Goal: Task Accomplishment & Management: Manage account settings

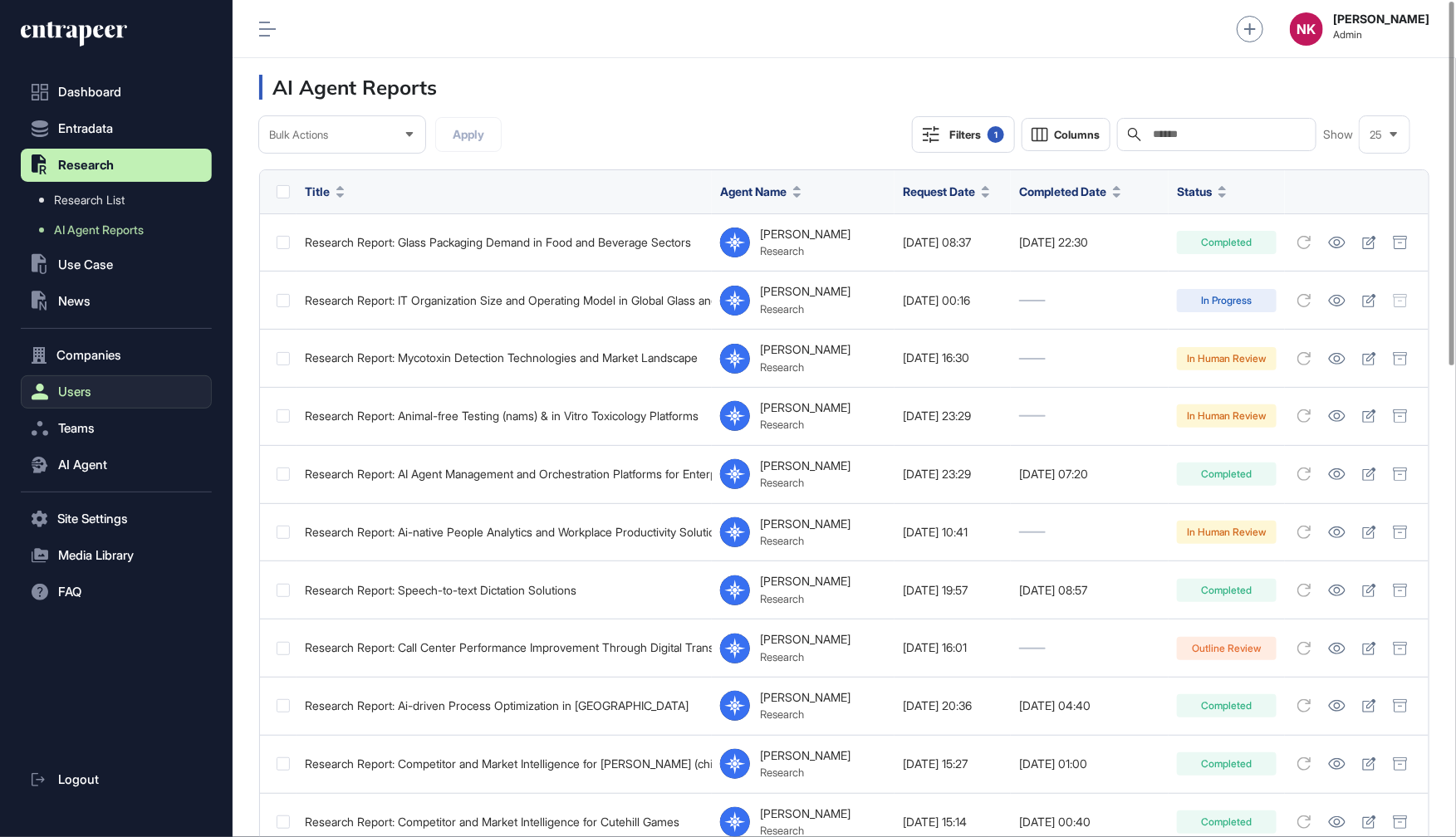
click at [78, 402] on button "Users" at bounding box center [116, 392] width 191 height 33
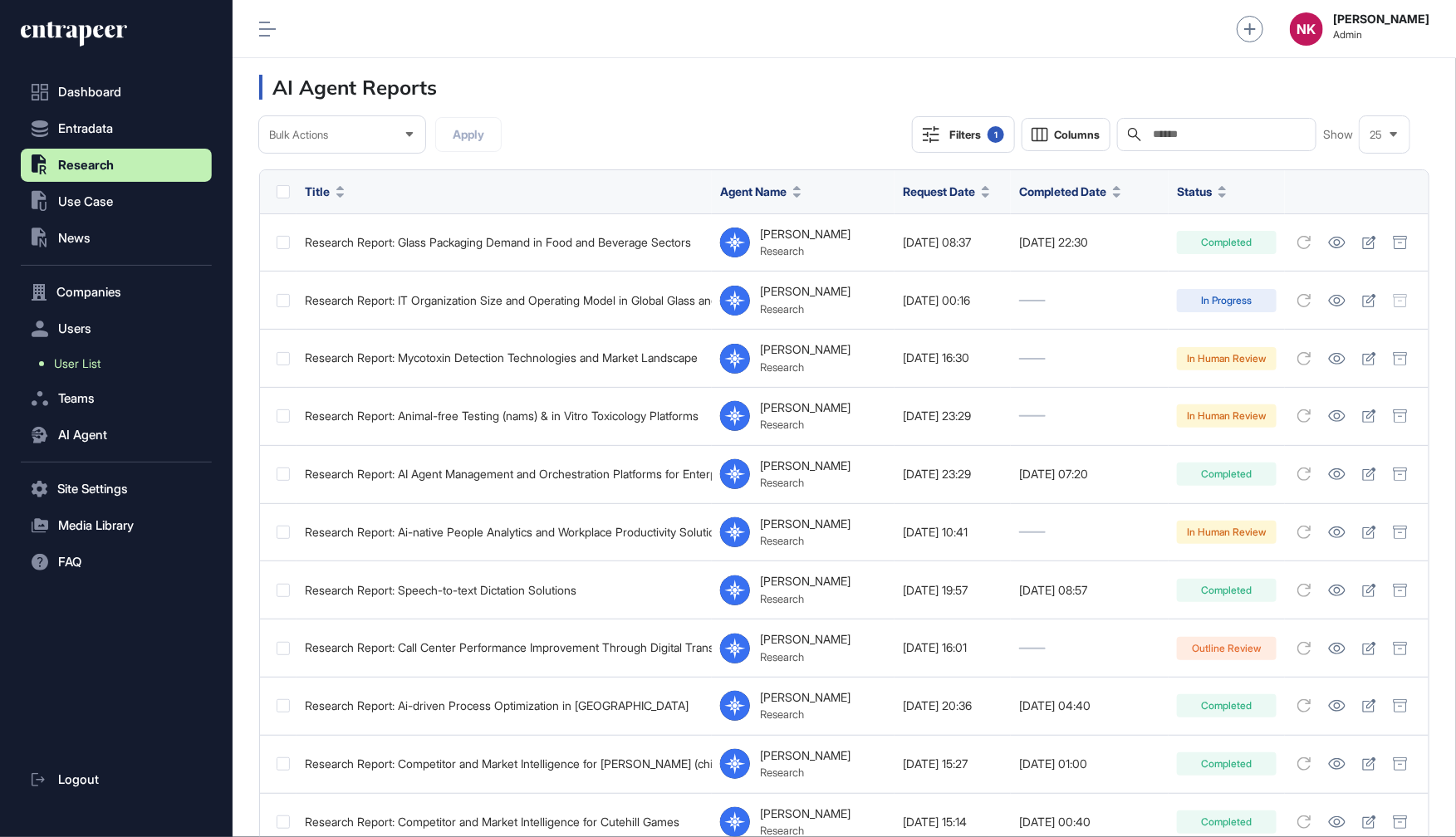
click at [84, 370] on span "User List" at bounding box center [77, 364] width 47 height 14
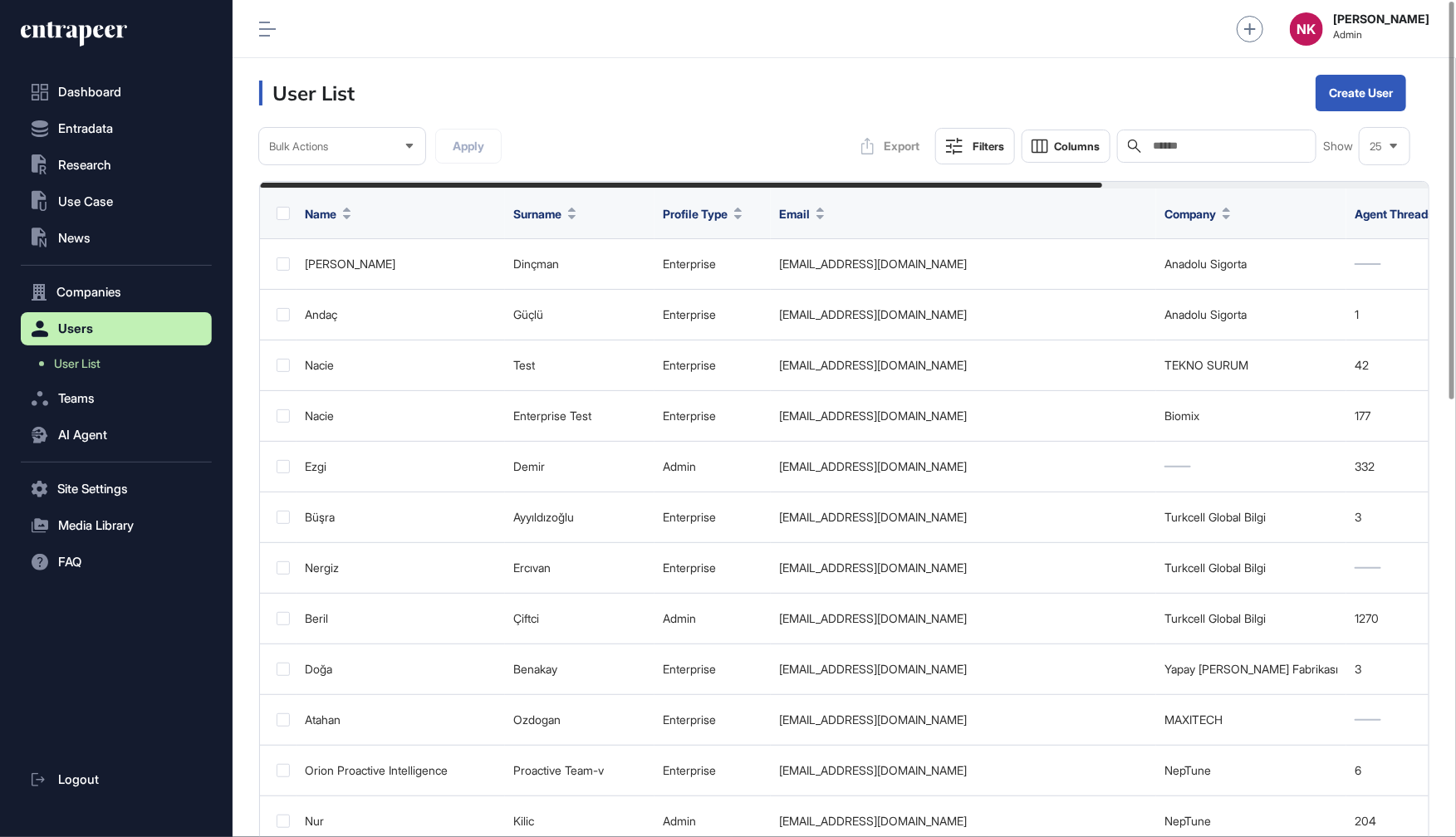
click at [1224, 134] on div "Search" at bounding box center [1216, 146] width 200 height 33
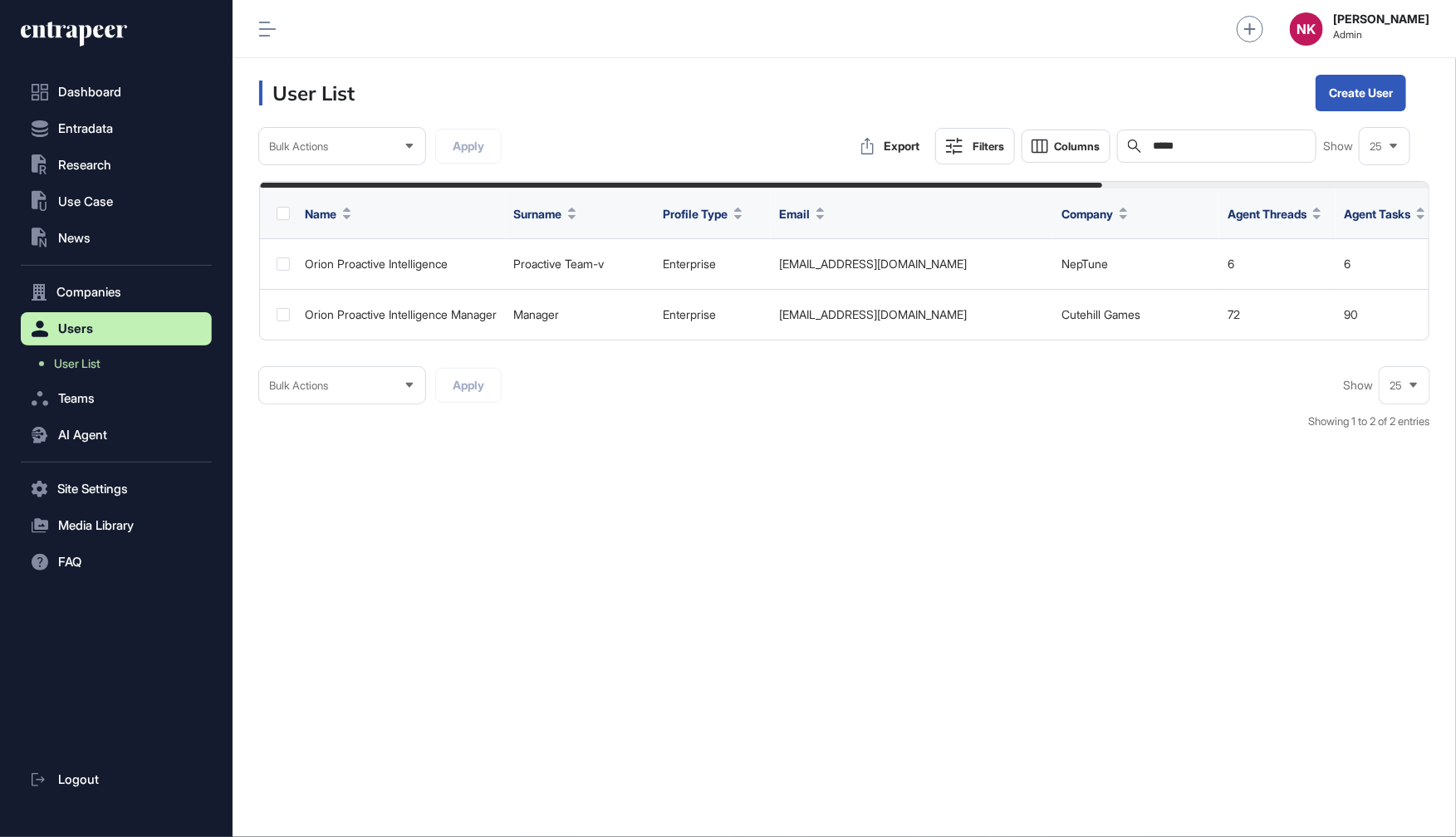
type input "*****"
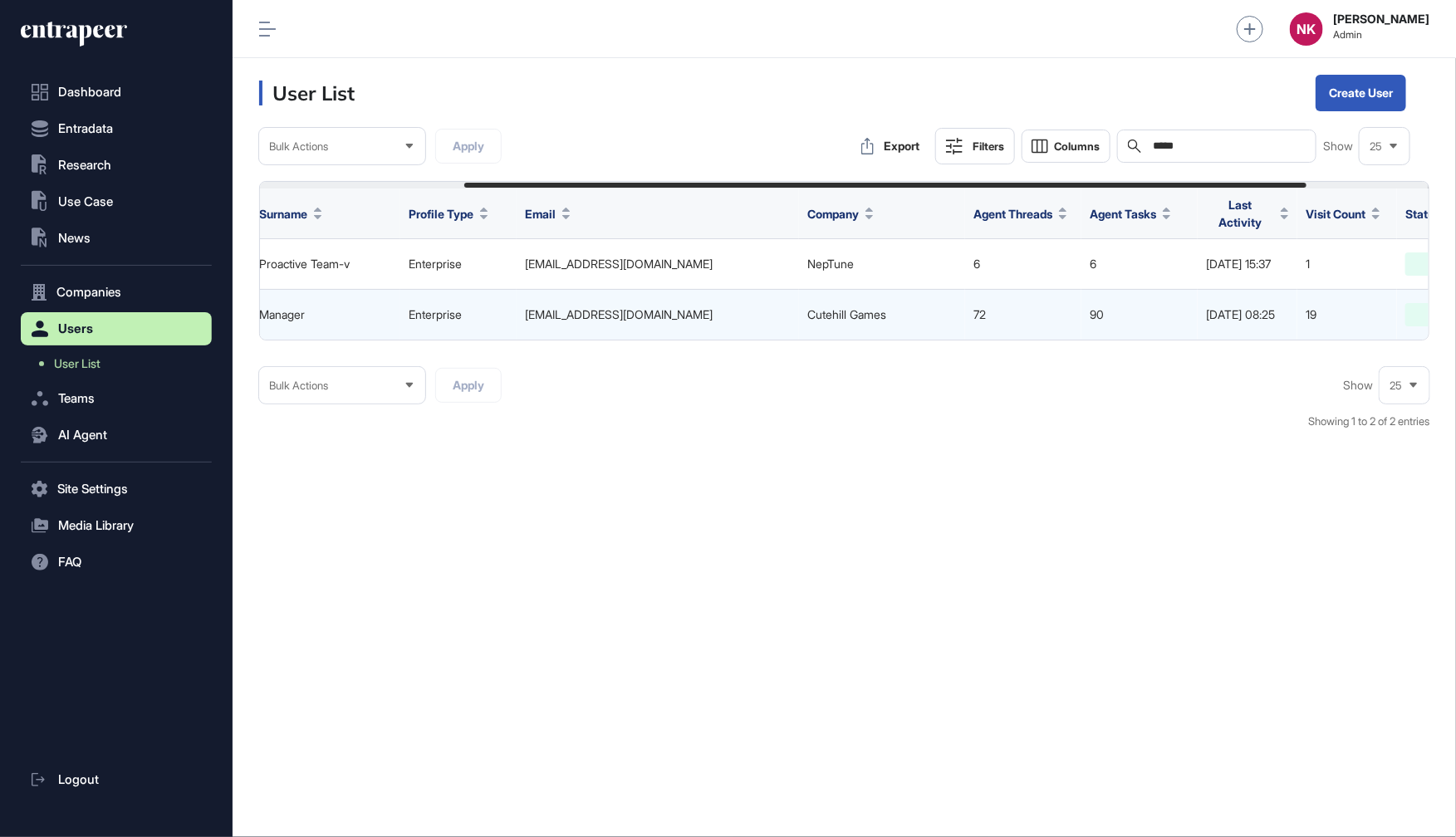
scroll to position [0, 454]
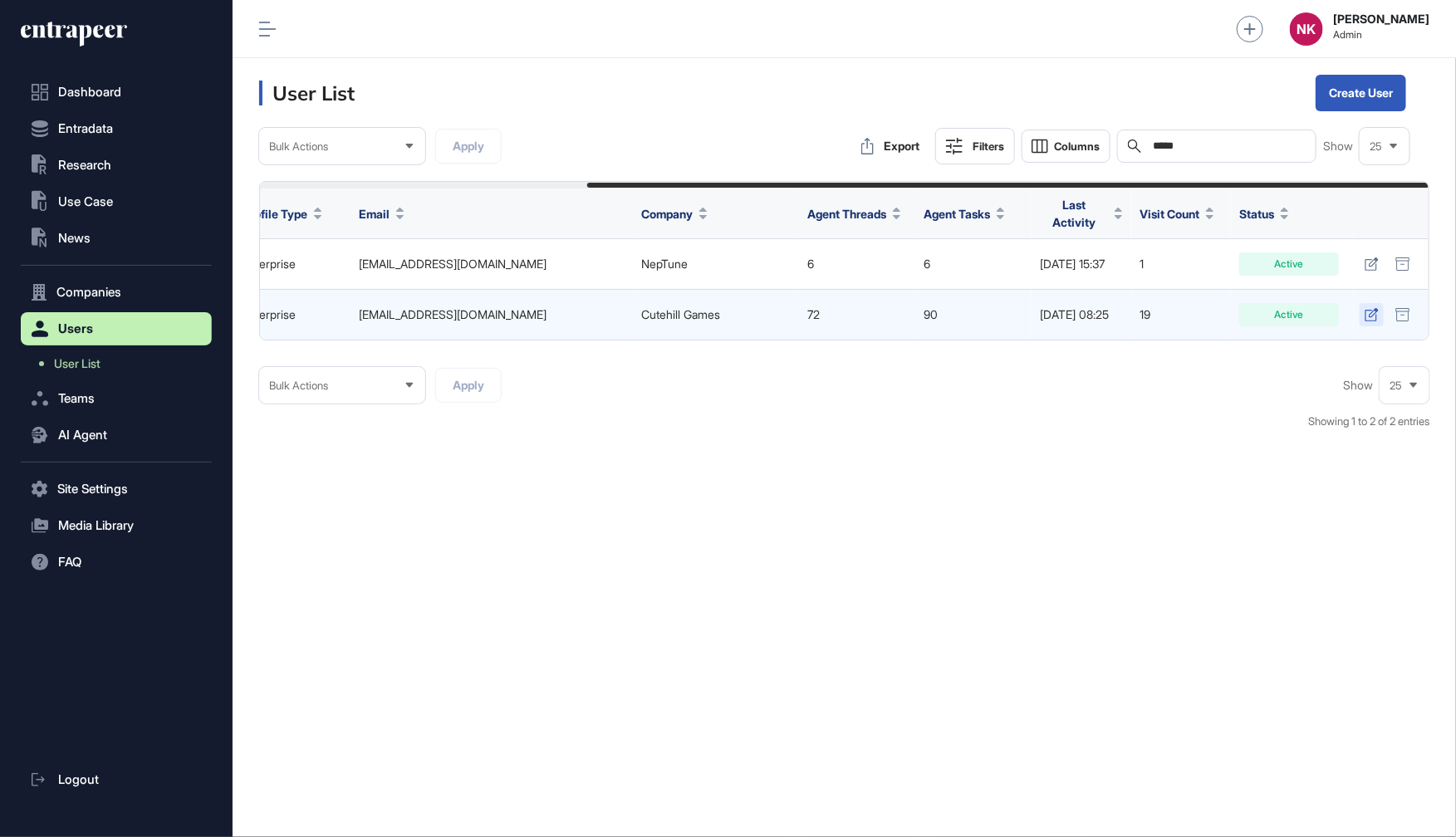
click at [1371, 308] on icon at bounding box center [1371, 315] width 14 height 14
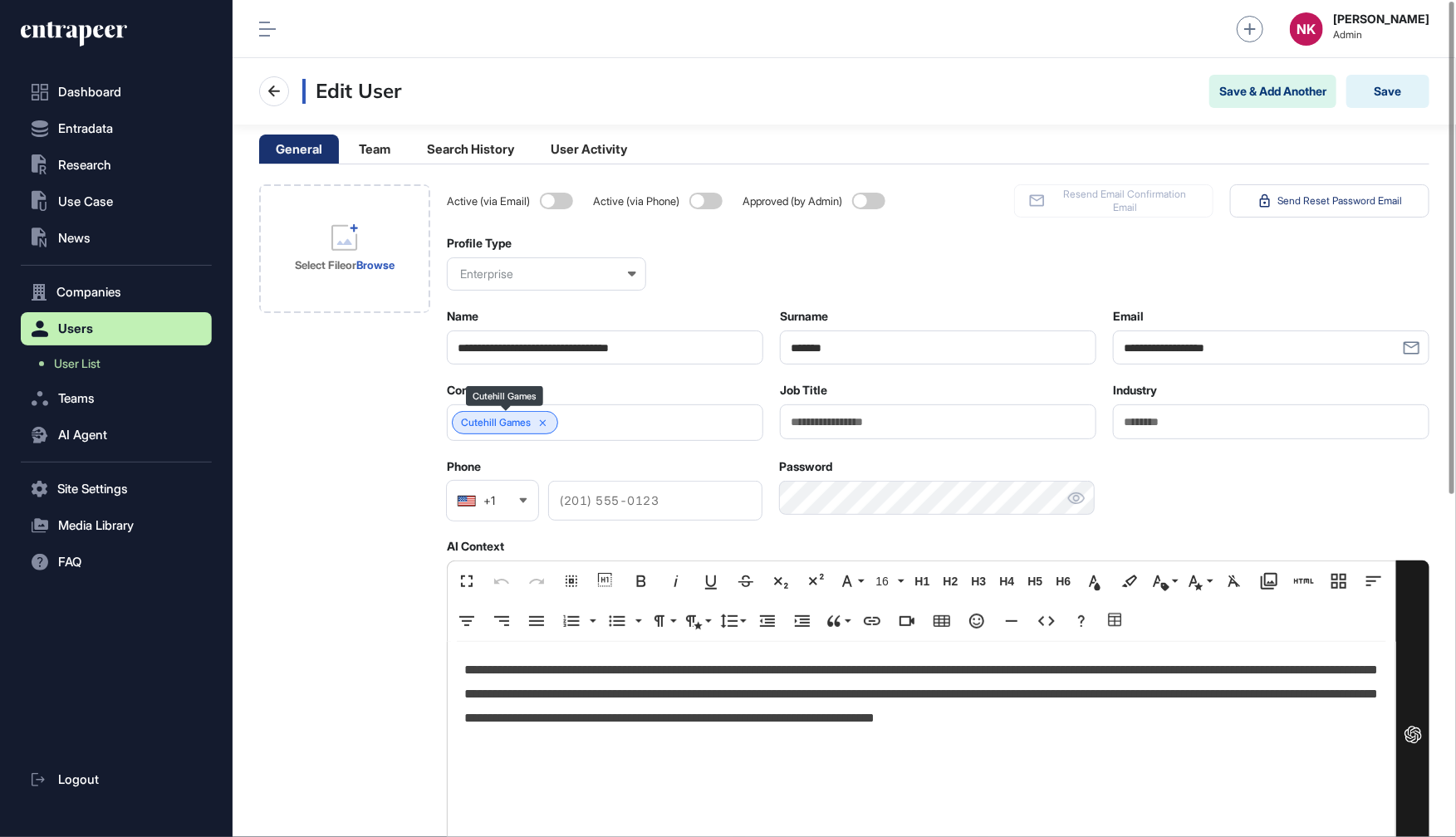
click at [548, 421] on icon at bounding box center [543, 424] width 12 height 12
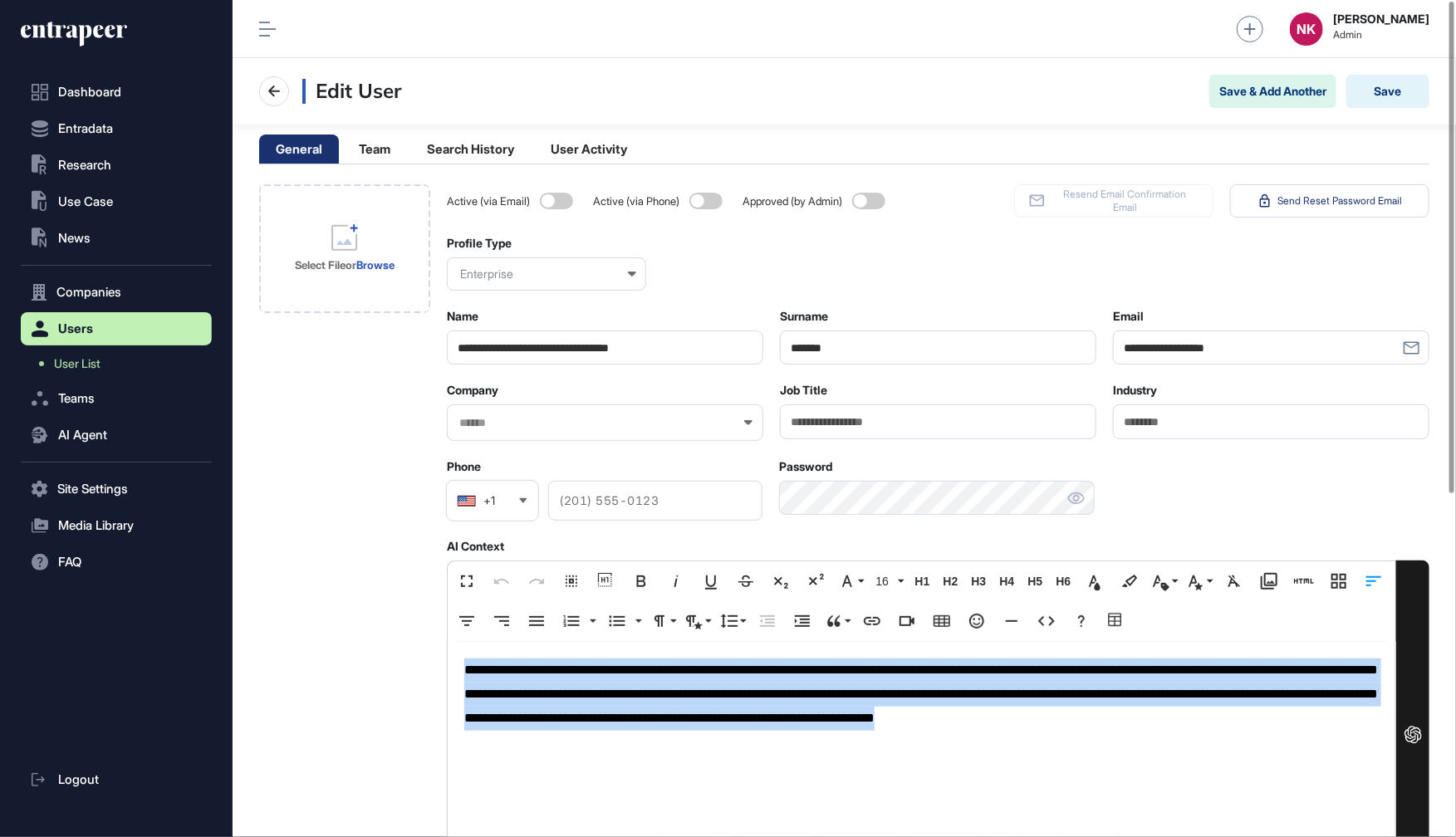
drag, startPoint x: 506, startPoint y: 747, endPoint x: 446, endPoint y: 673, distance: 95.3
click at [447, 673] on div "**********" at bounding box center [921, 759] width 949 height 233
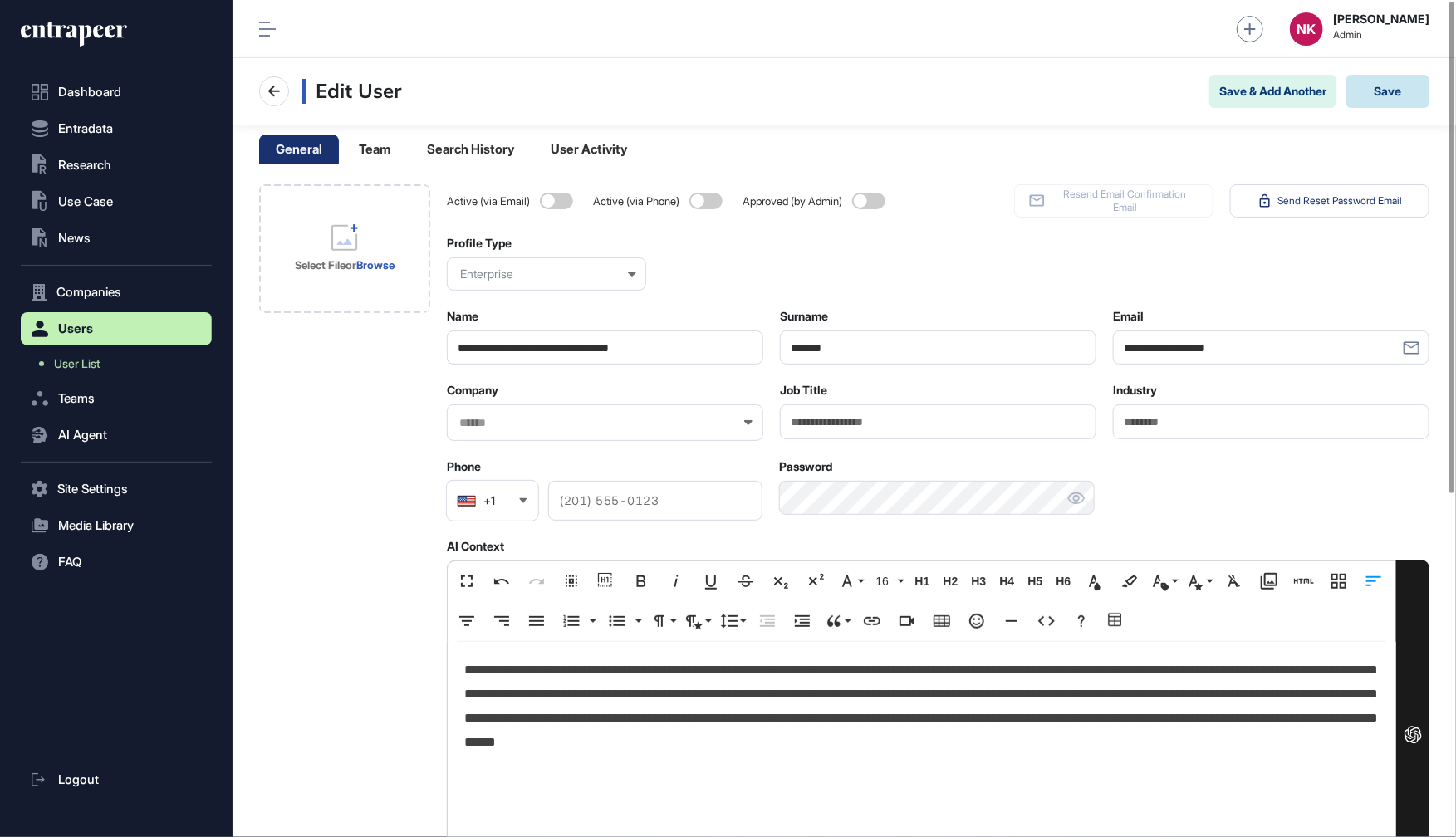
click at [1399, 88] on button "Save" at bounding box center [1388, 91] width 83 height 33
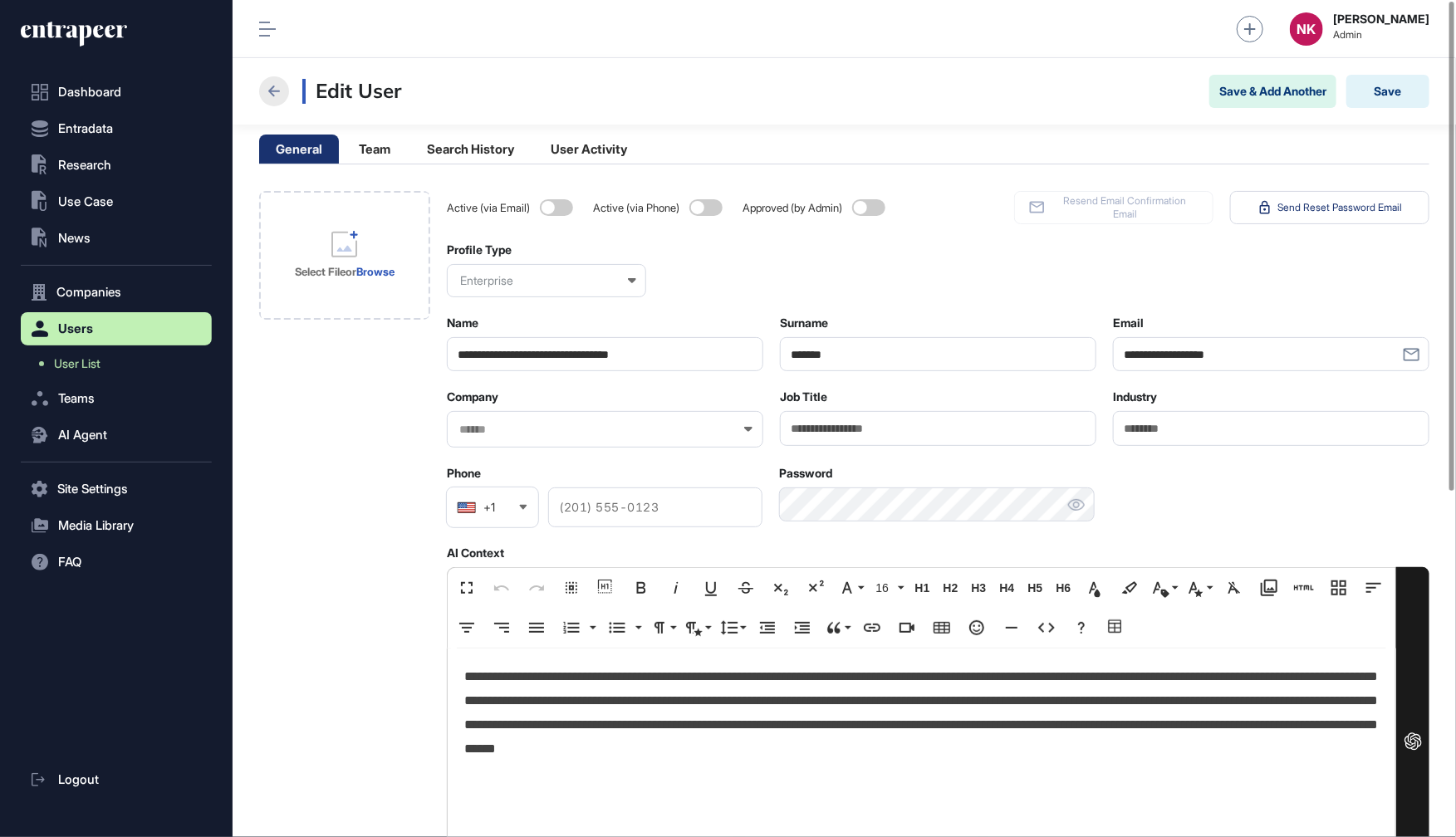
click at [276, 93] on icon at bounding box center [274, 91] width 20 height 20
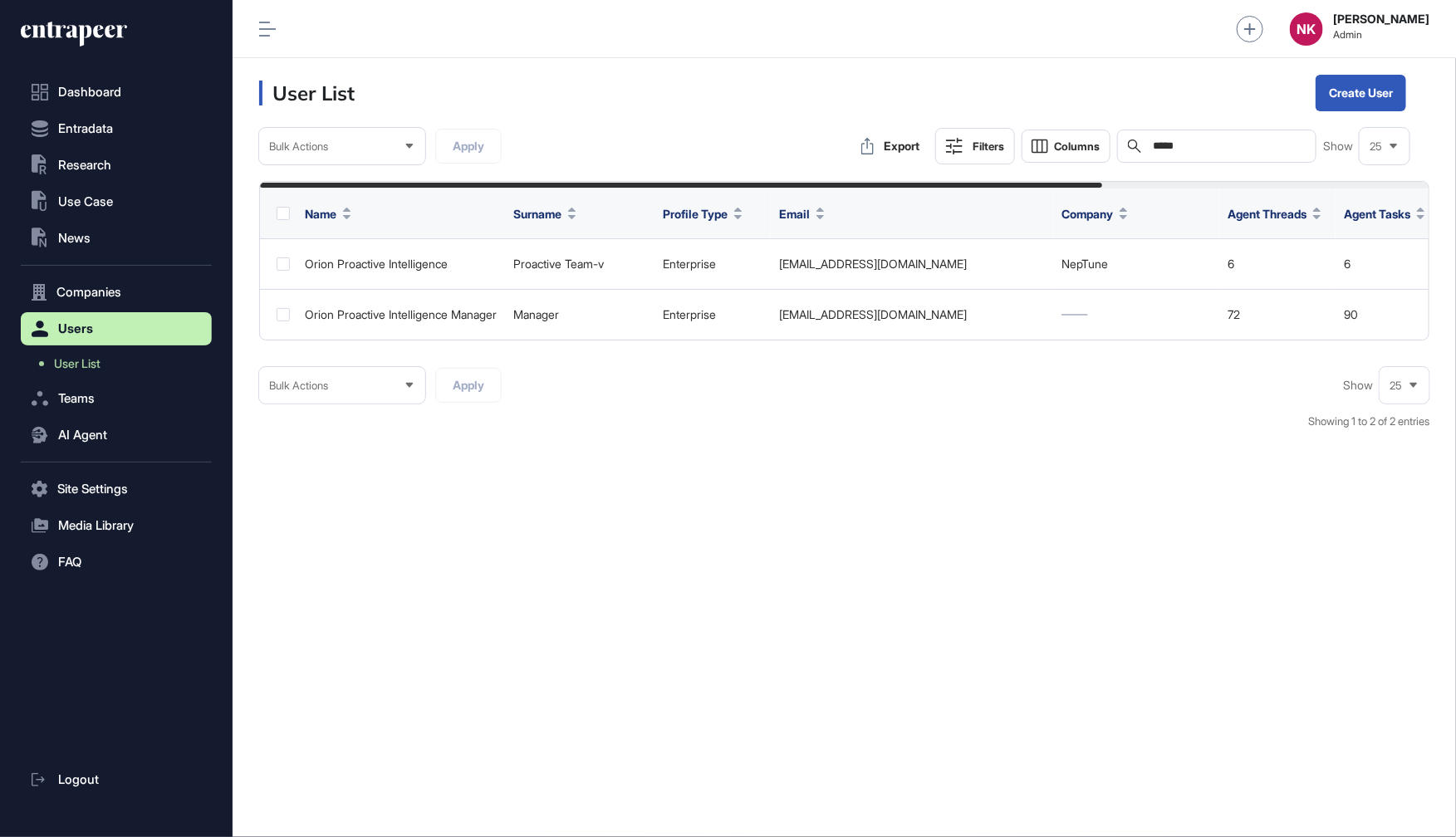
drag, startPoint x: 1202, startPoint y: 146, endPoint x: 1115, endPoint y: 147, distance: 87.0
click at [1115, 147] on div "Export Filters Columns Search ***** Show 25" at bounding box center [1131, 146] width 557 height 37
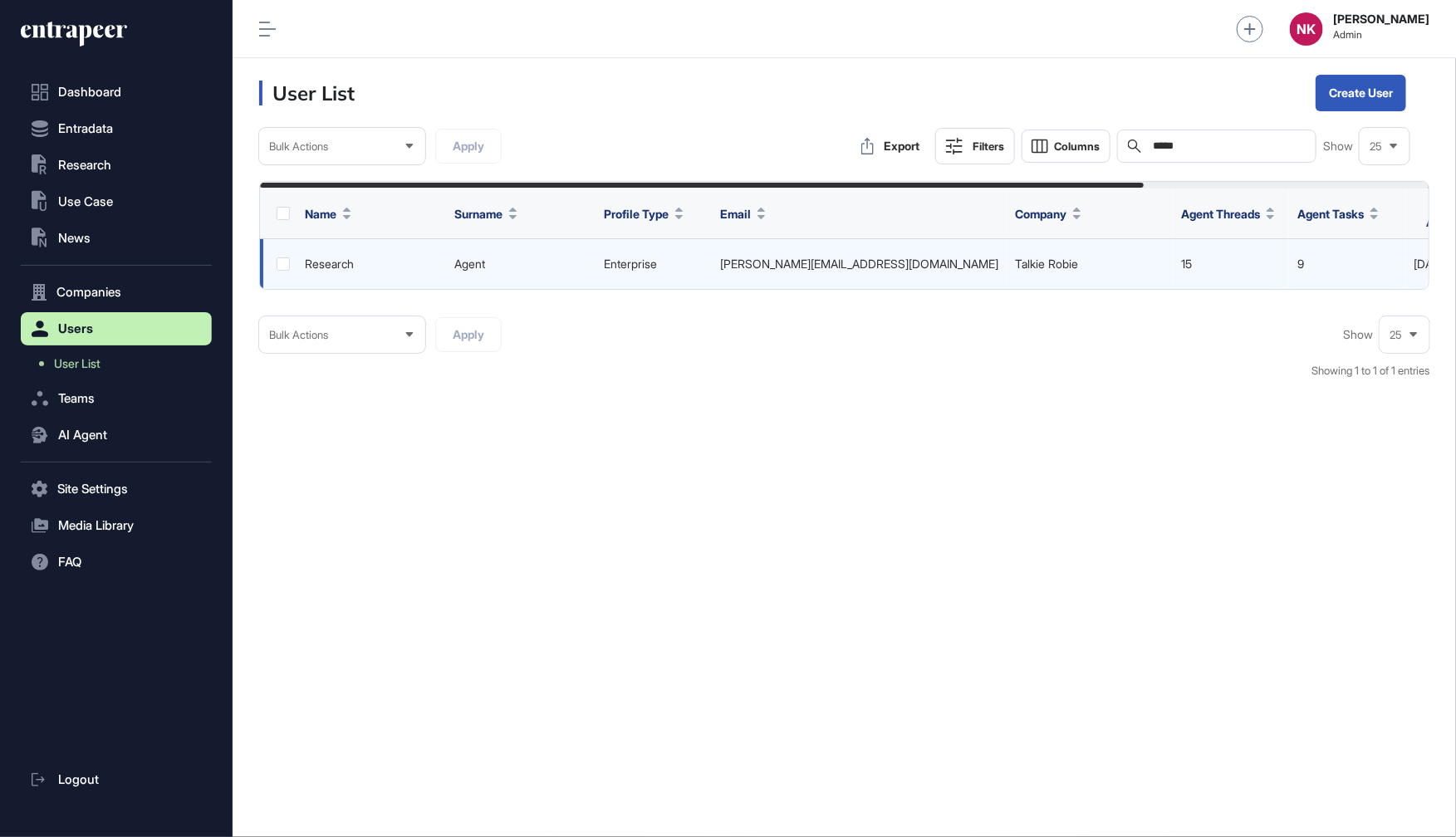
scroll to position [0, 379]
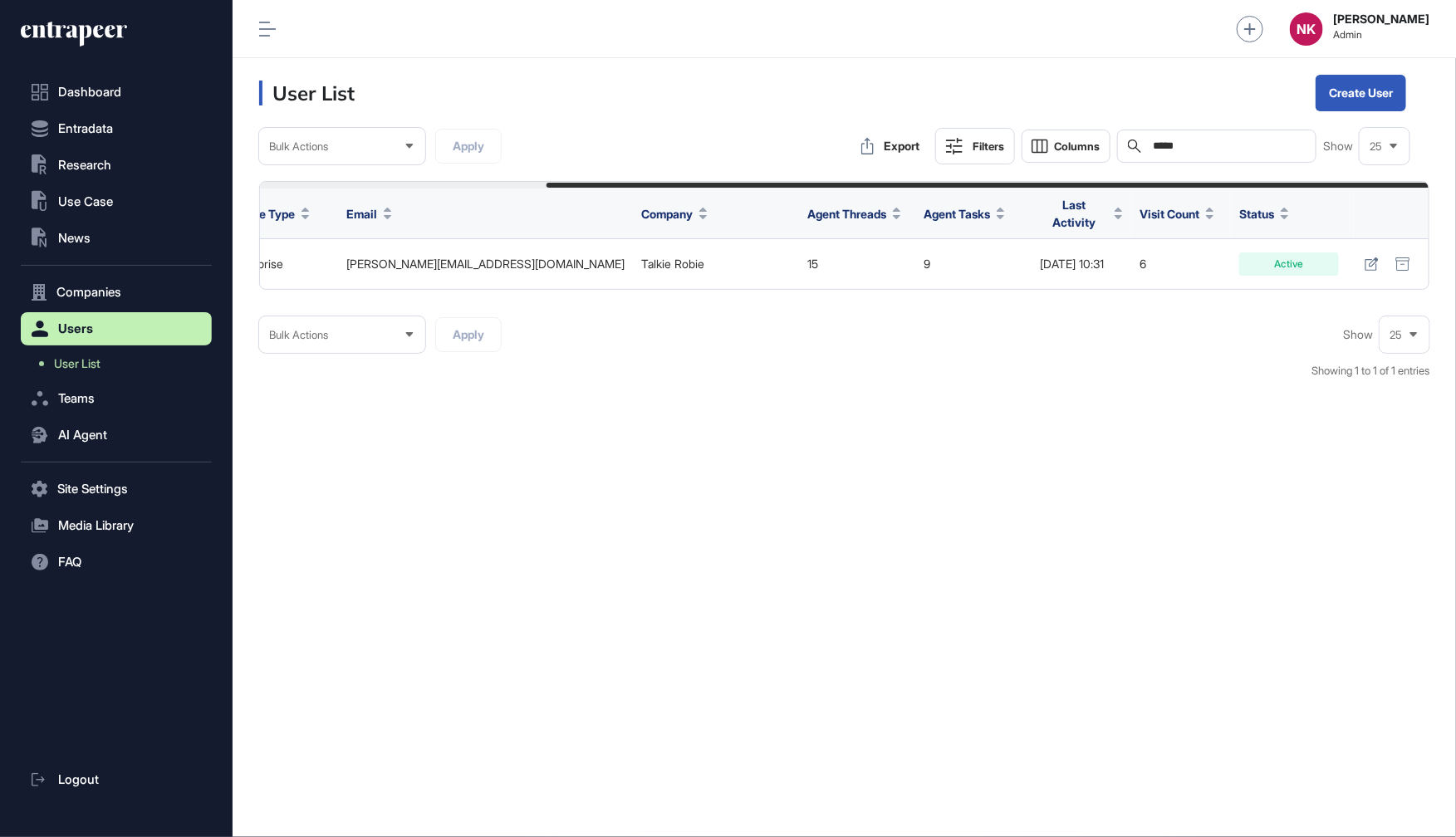
type input "*****"
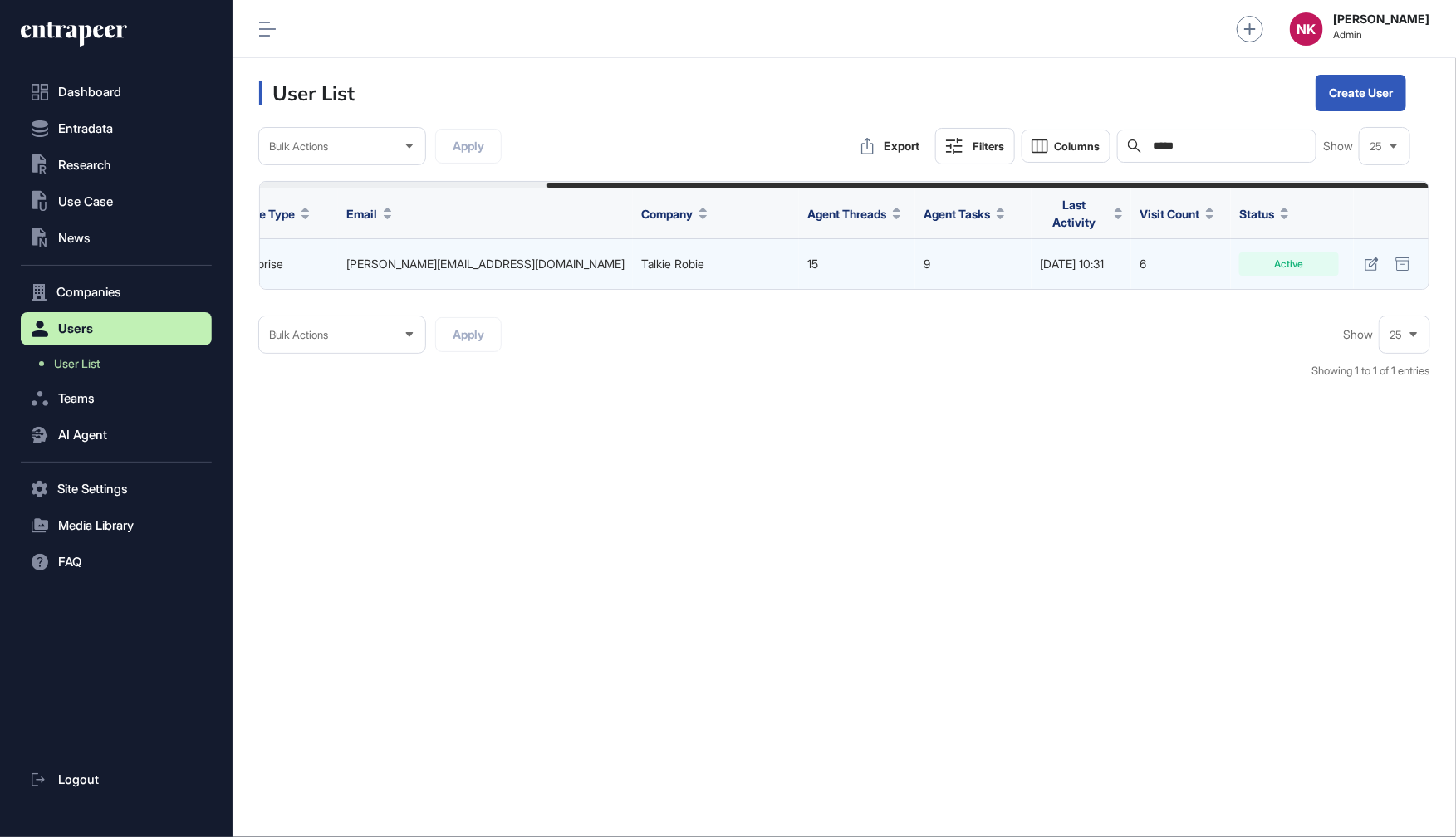
scroll to position [0, 0]
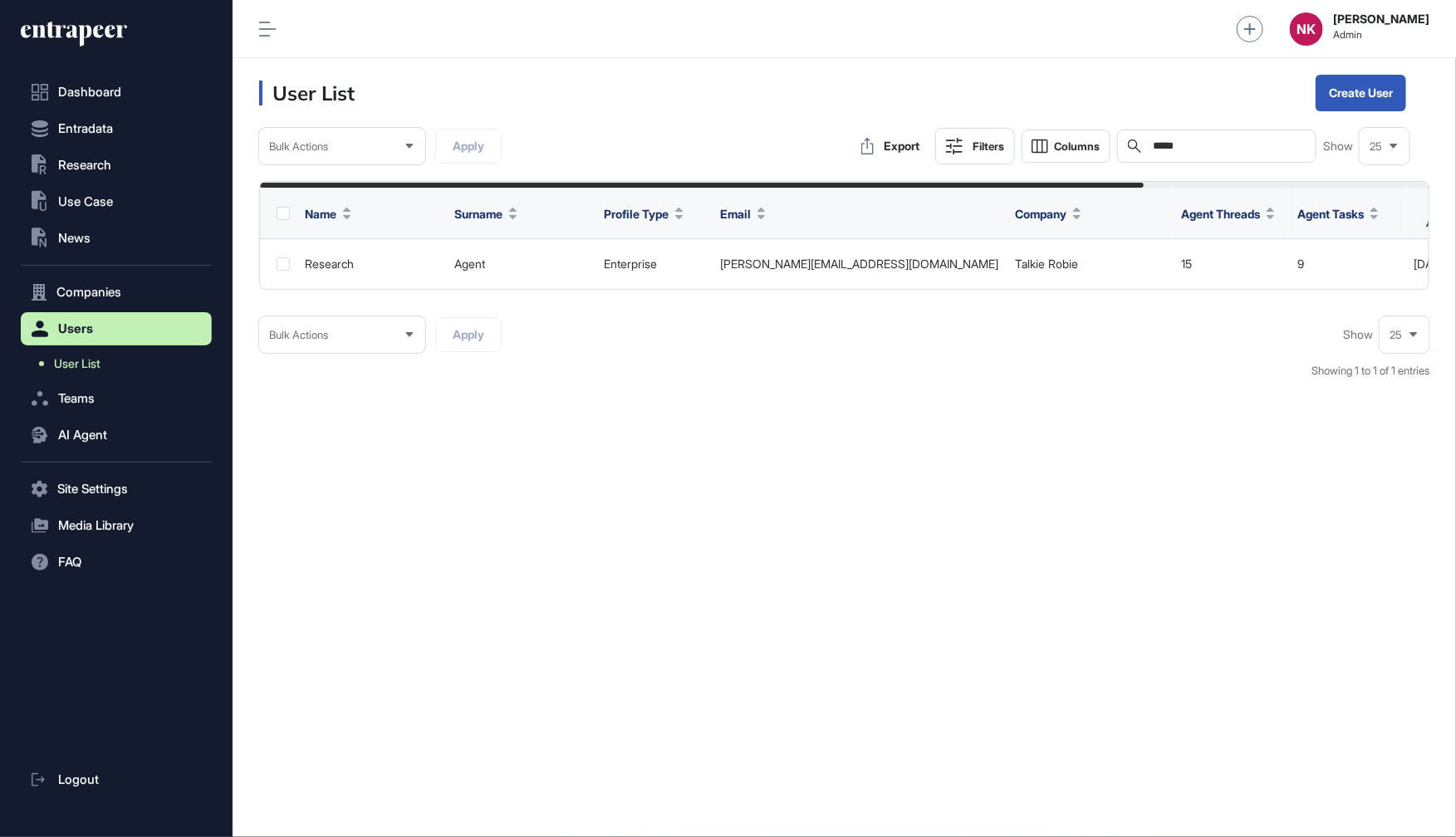
click at [93, 359] on span "User List" at bounding box center [77, 364] width 47 height 14
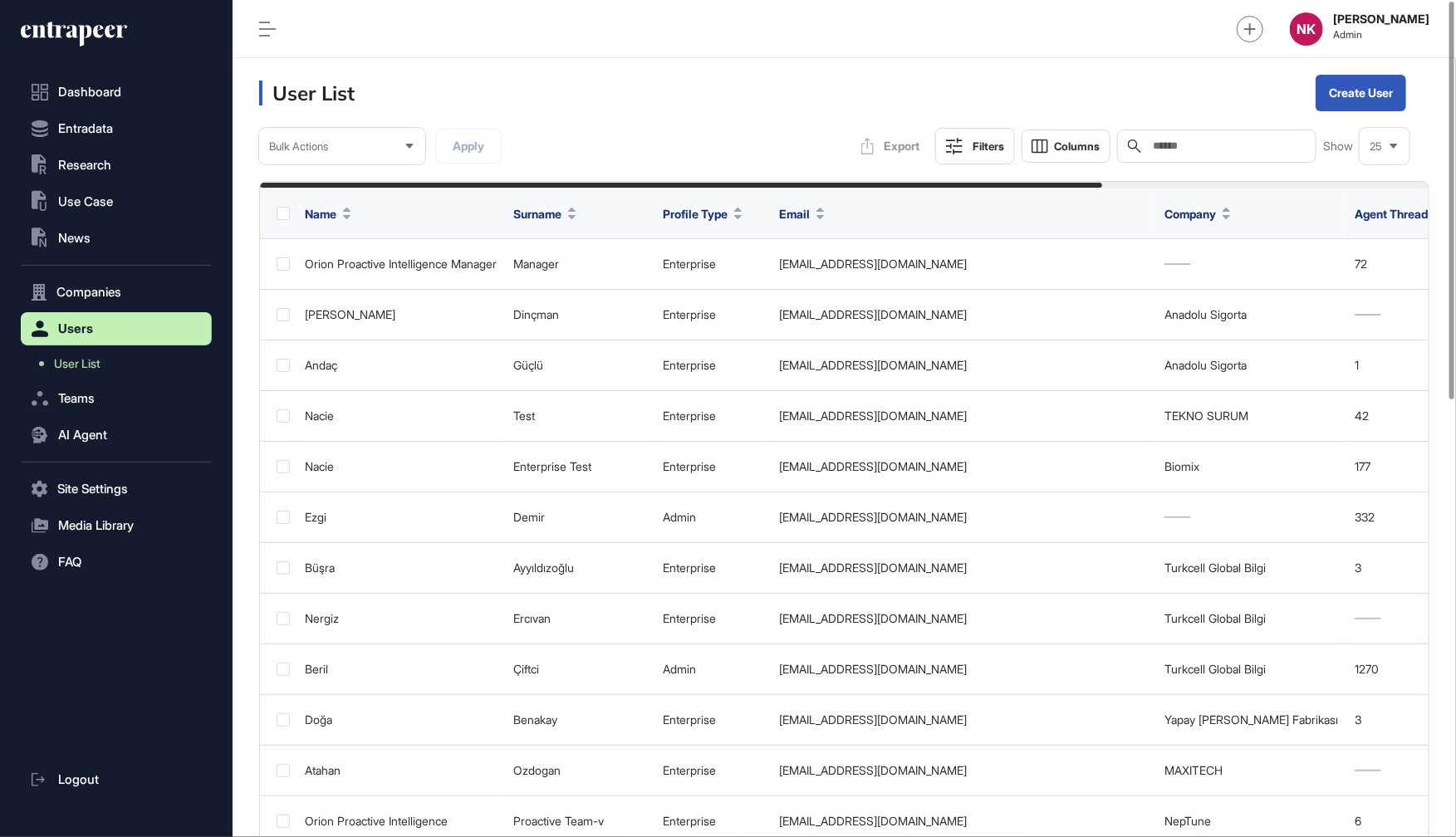
click at [1172, 149] on input "text" at bounding box center [1228, 146] width 155 height 14
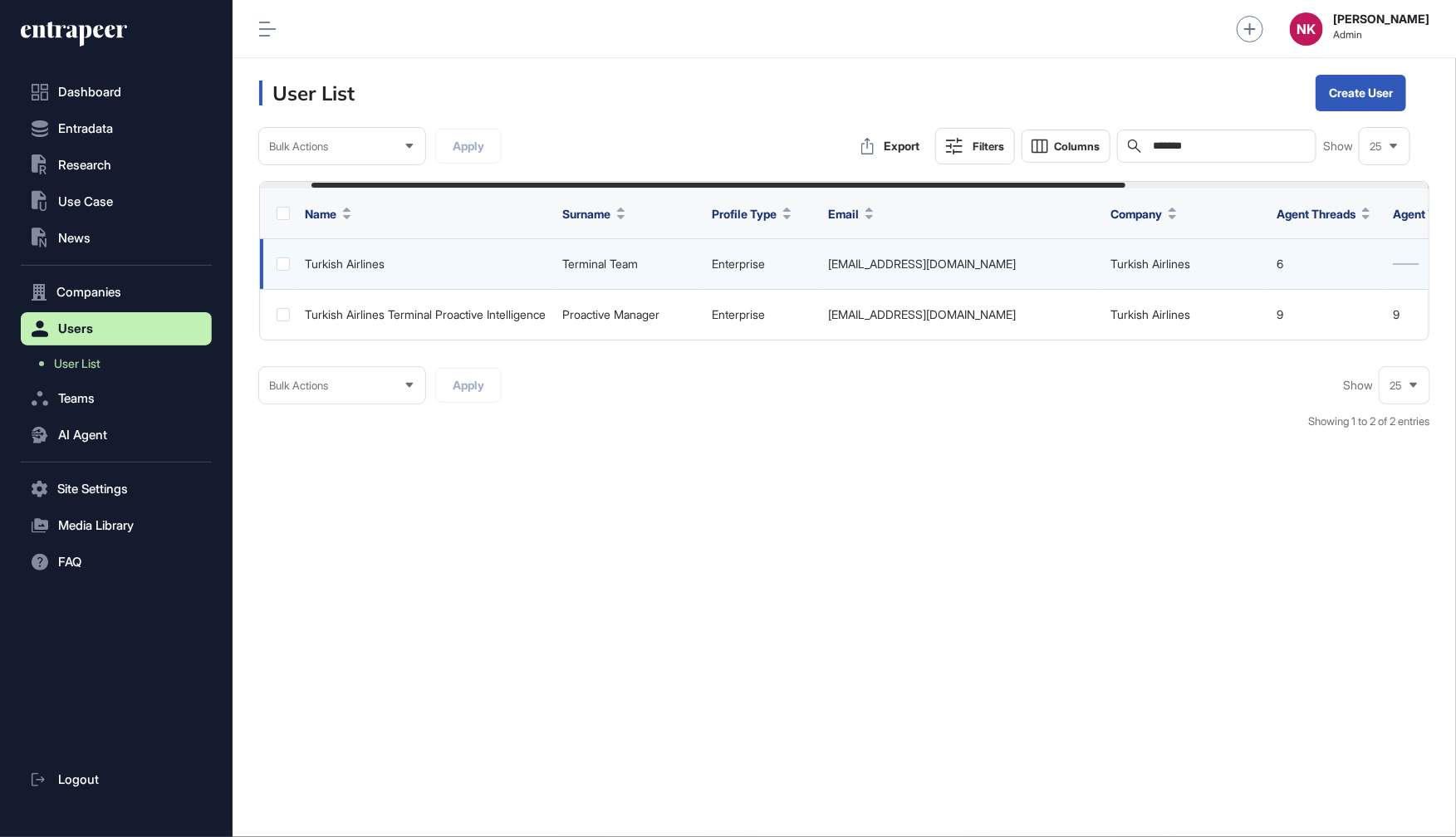
scroll to position [0, 510]
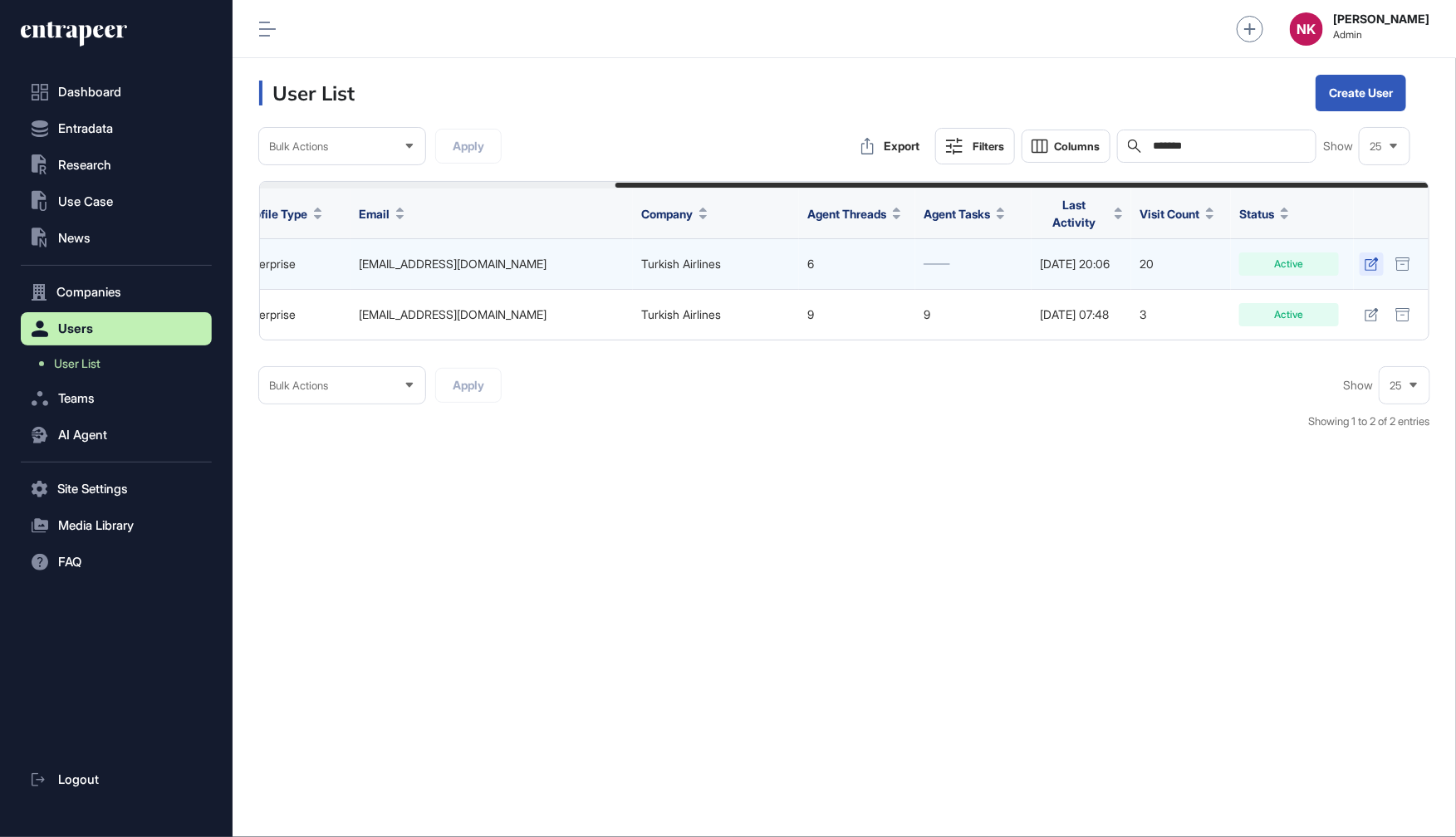
type input "*******"
click at [1370, 257] on icon at bounding box center [1371, 264] width 14 height 14
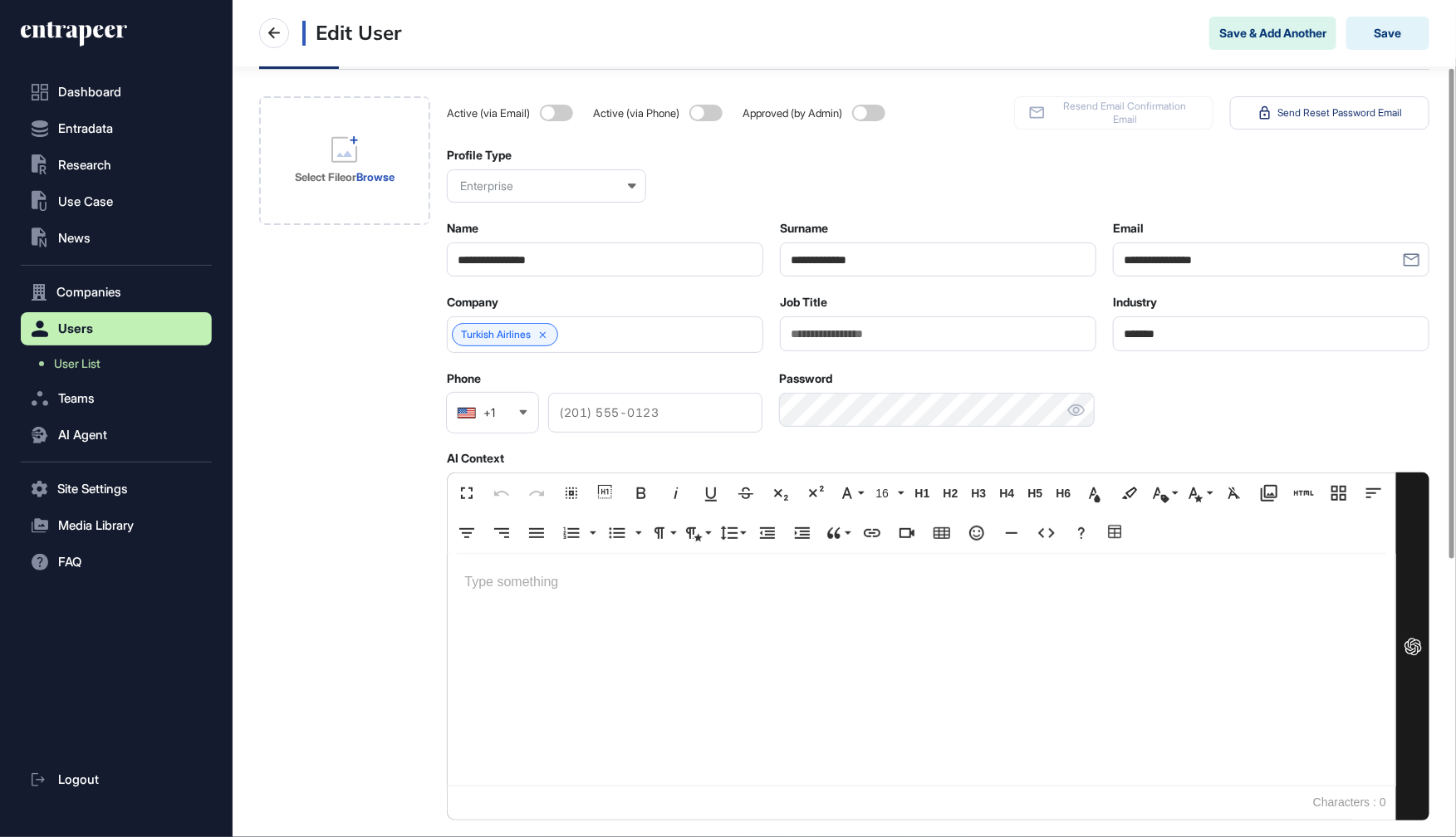
scroll to position [128, 0]
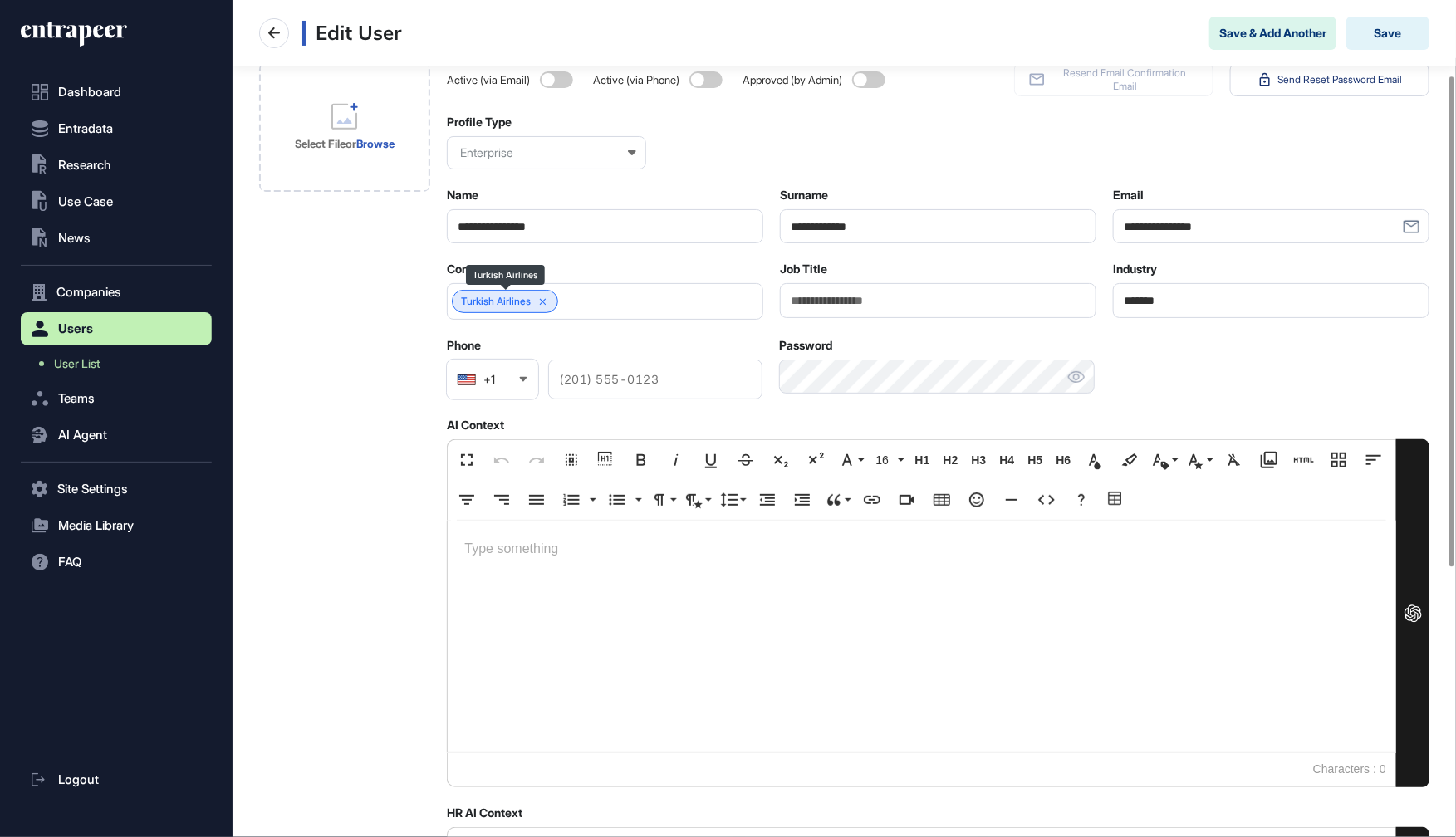
click at [499, 299] on link "Turkish Airlines" at bounding box center [496, 302] width 70 height 12
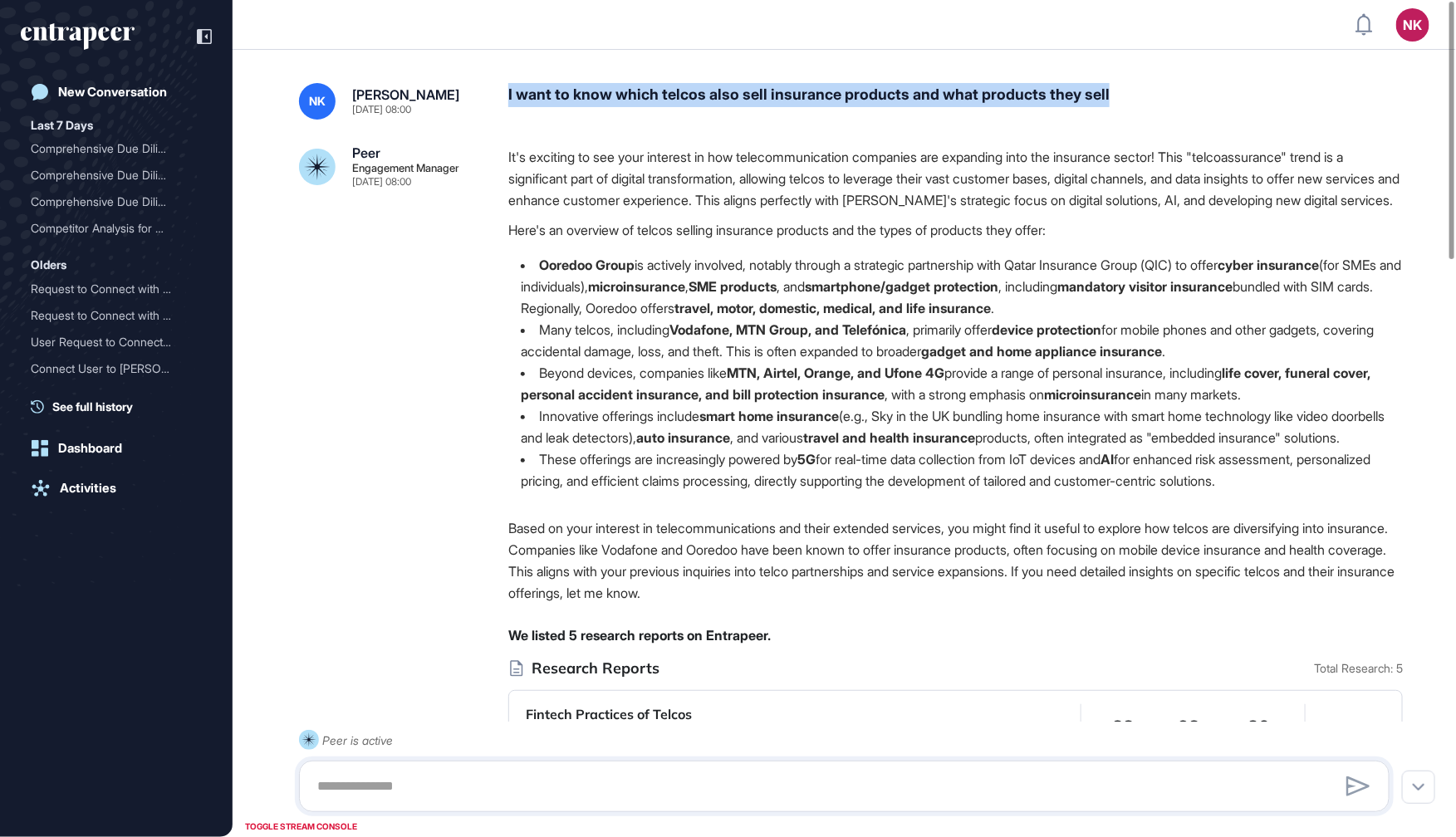
drag, startPoint x: 507, startPoint y: 89, endPoint x: 1141, endPoint y: 95, distance: 634.0
click at [1141, 95] on div "I want to know which telcos also sell insurance products and what products they…" at bounding box center [955, 101] width 894 height 37
copy div "I want to know which telcos also sell insurance products and what products they…"
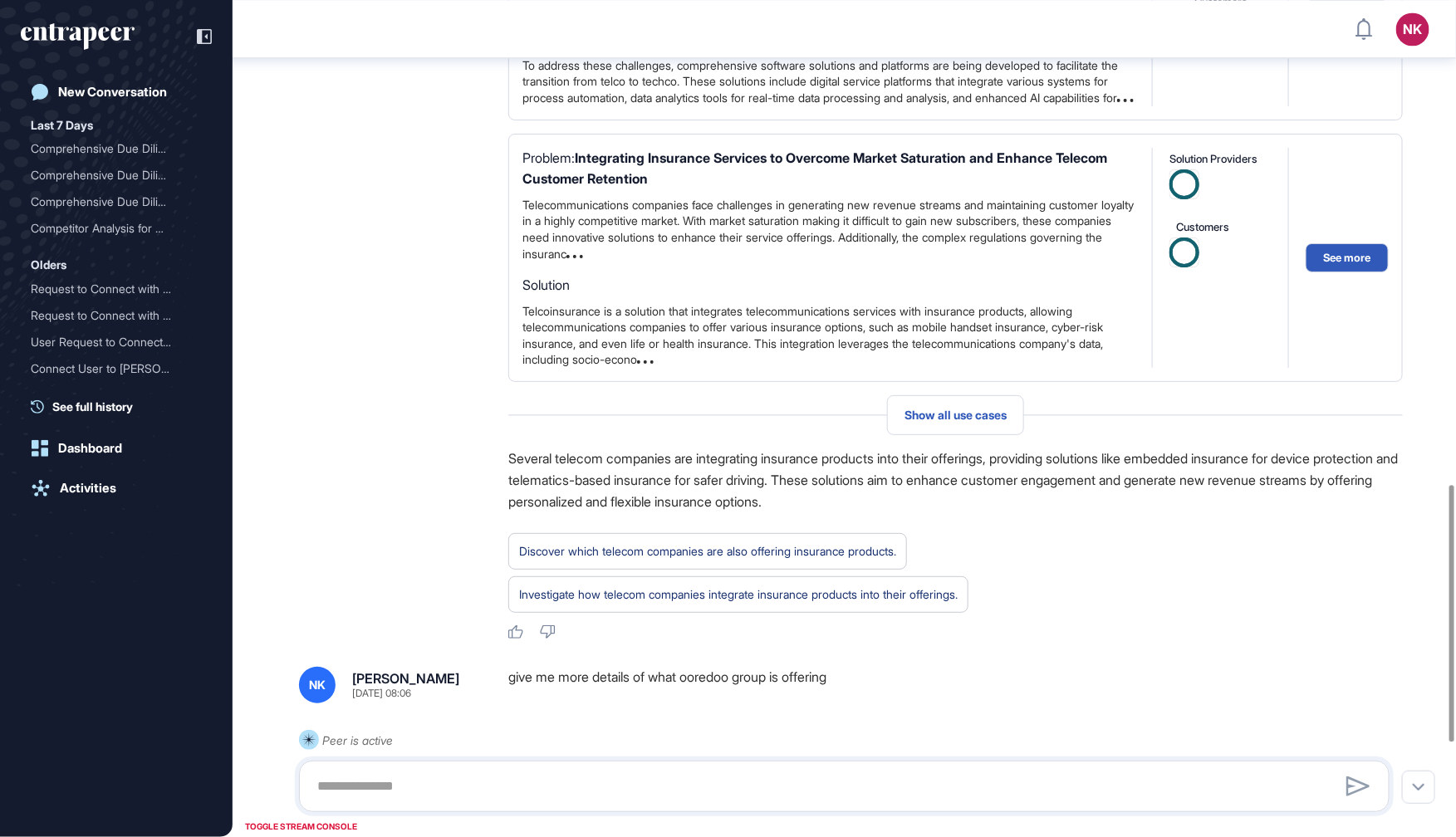
scroll to position [1880, 0]
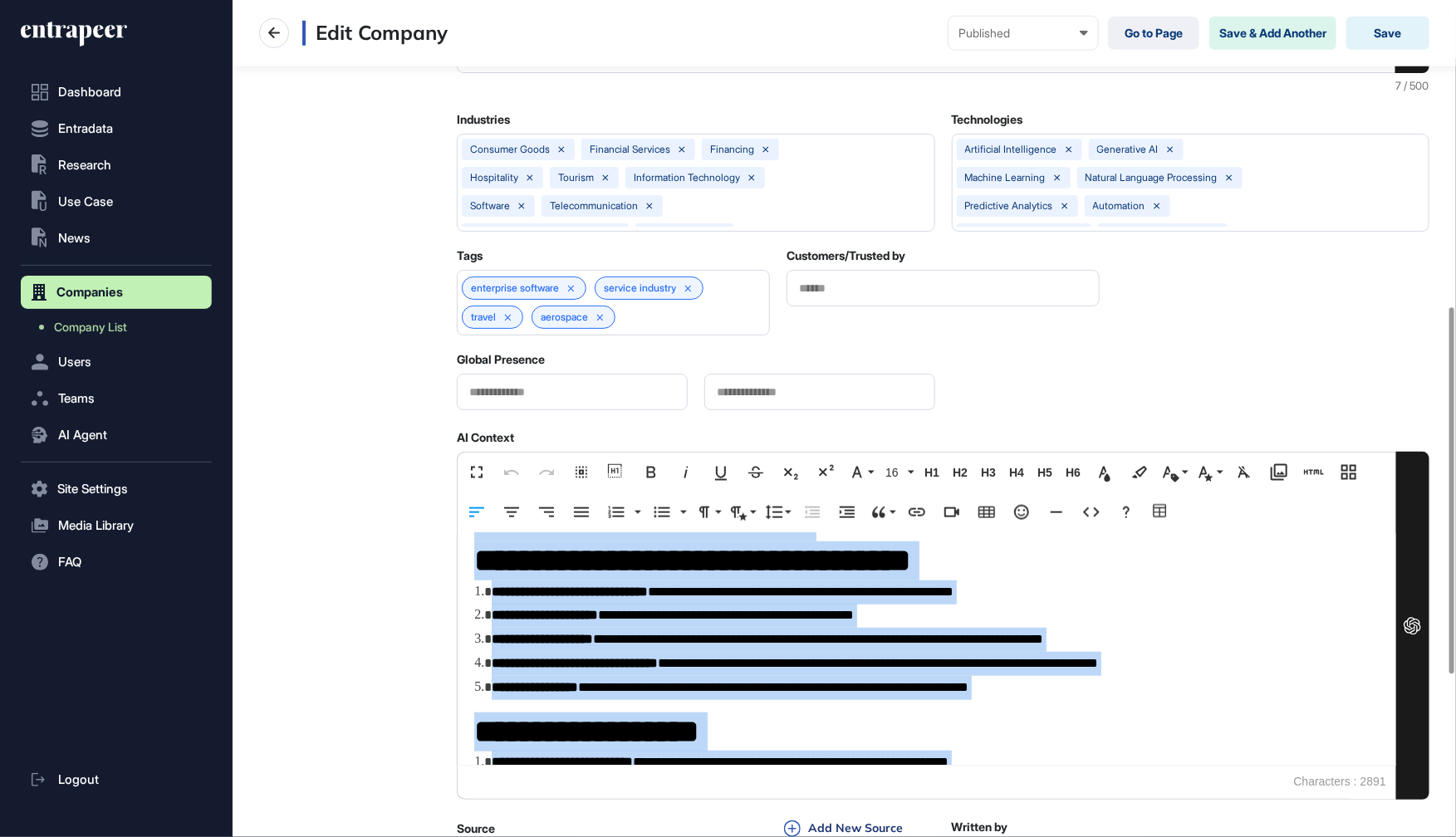
scroll to position [1068, 0]
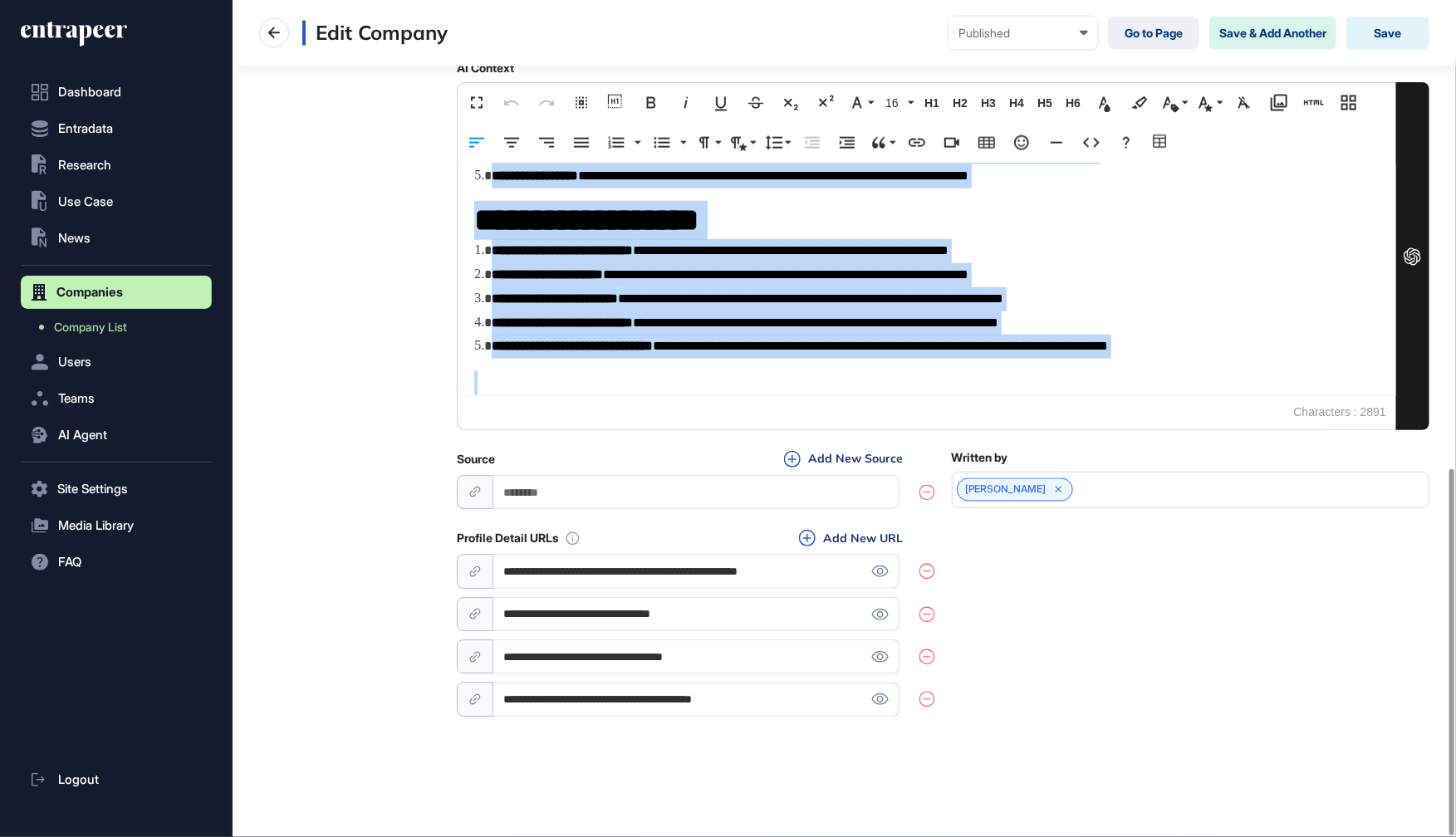
drag, startPoint x: 476, startPoint y: 551, endPoint x: 737, endPoint y: 925, distance: 456.1
click at [737, 836] on html "**********" at bounding box center [728, 485] width 1456 height 970
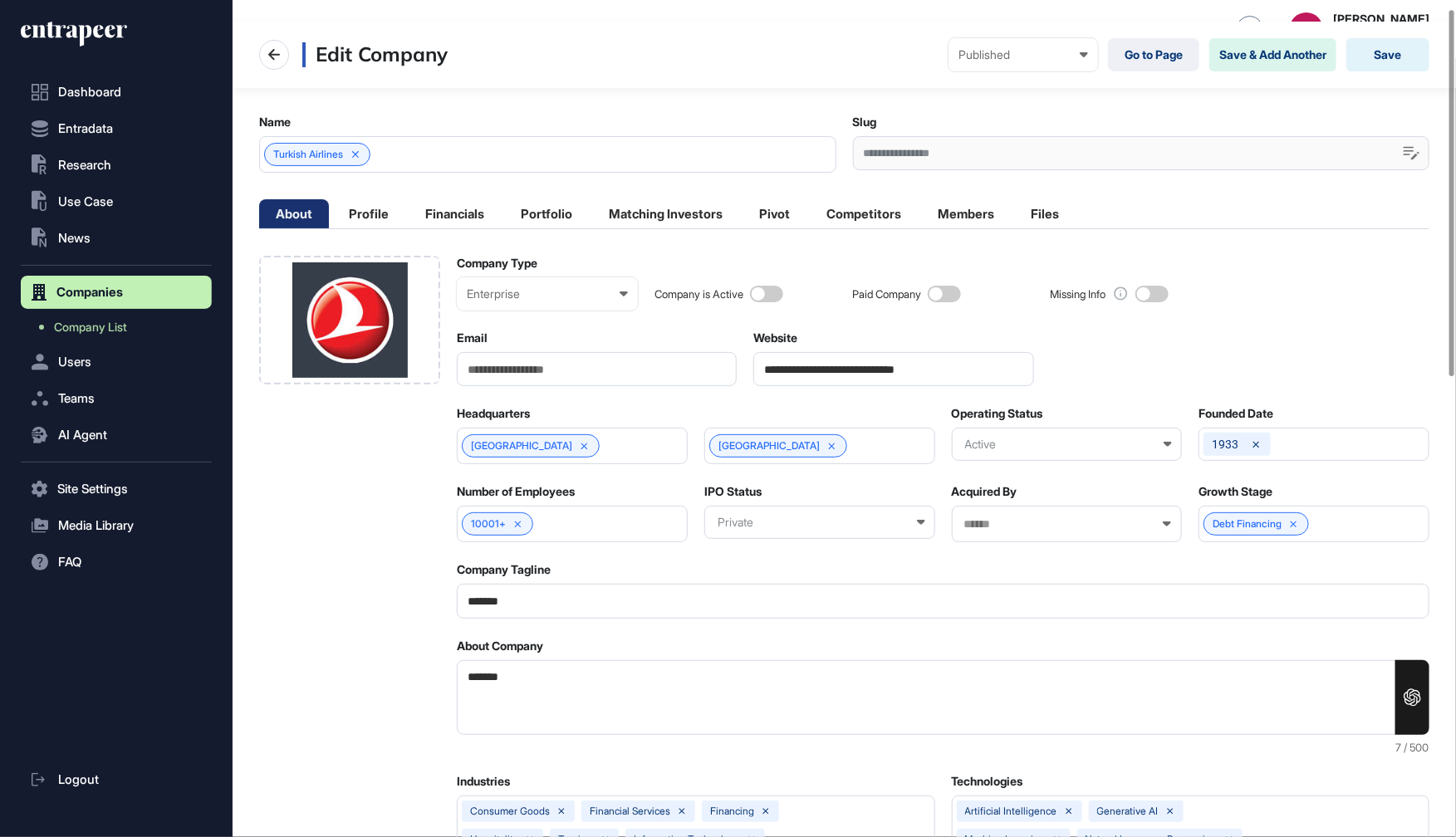
scroll to position [19, 0]
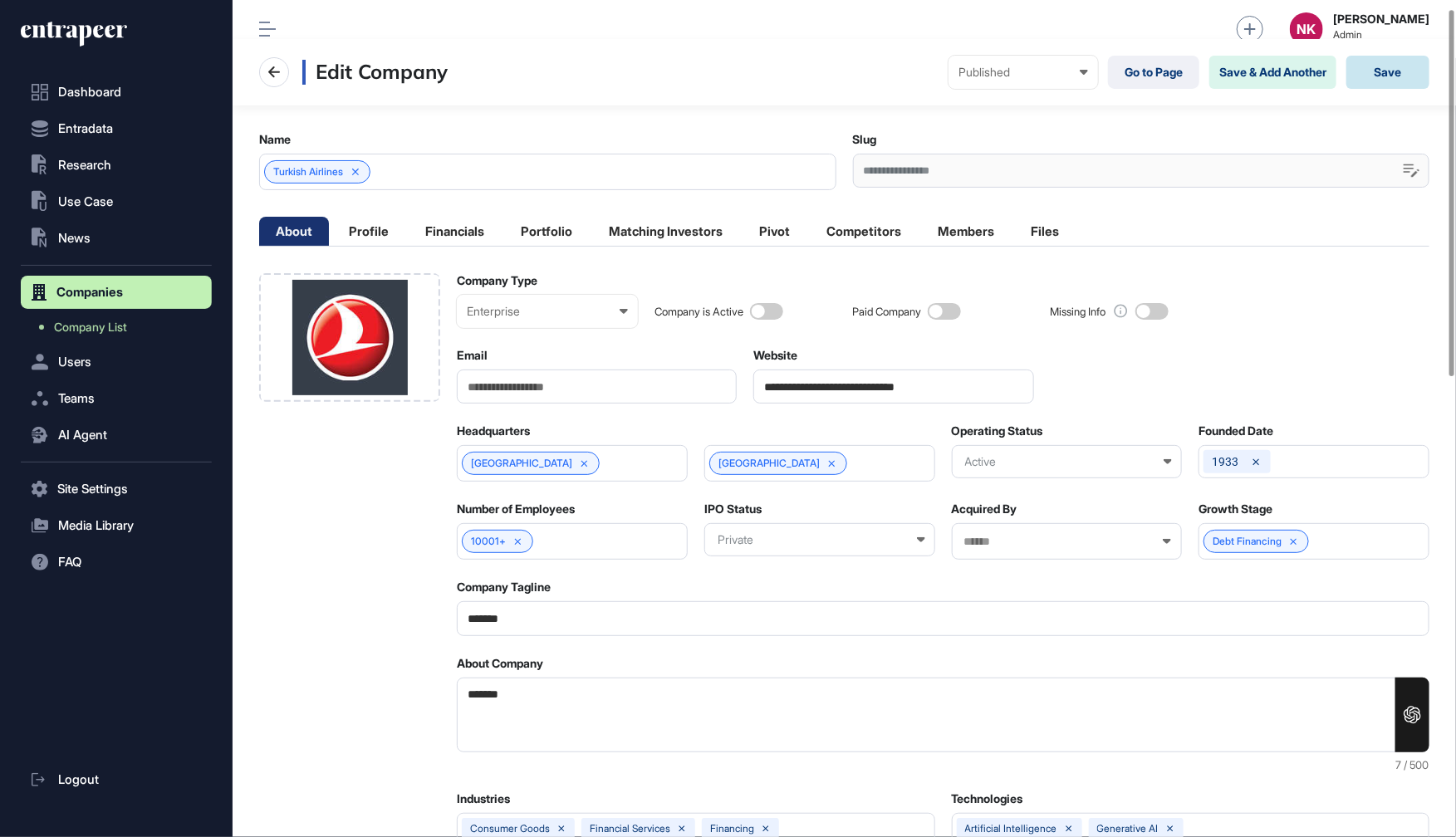
click at [1382, 76] on button "Save" at bounding box center [1388, 71] width 83 height 33
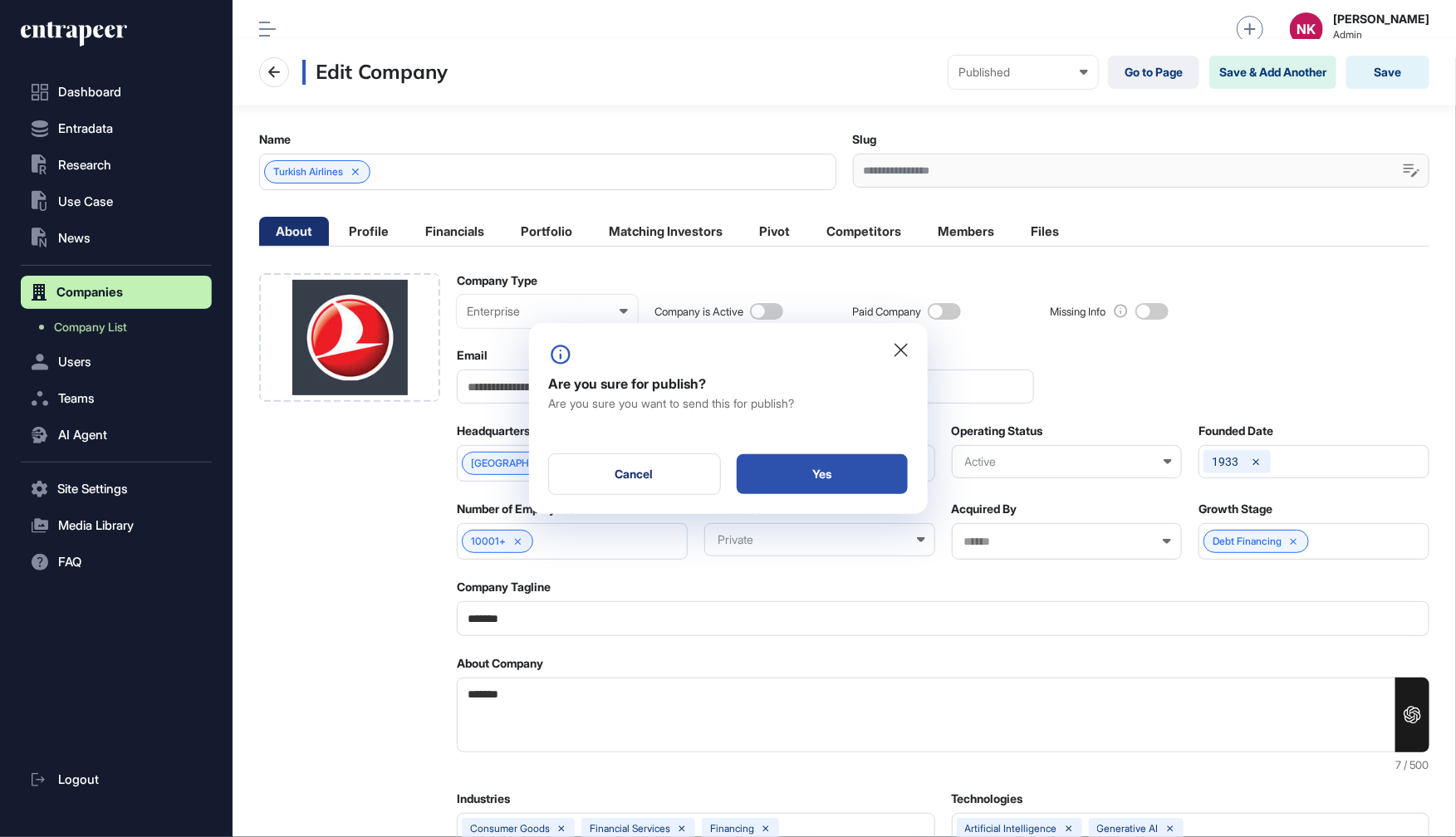
click at [816, 465] on div "Yes" at bounding box center [821, 474] width 171 height 40
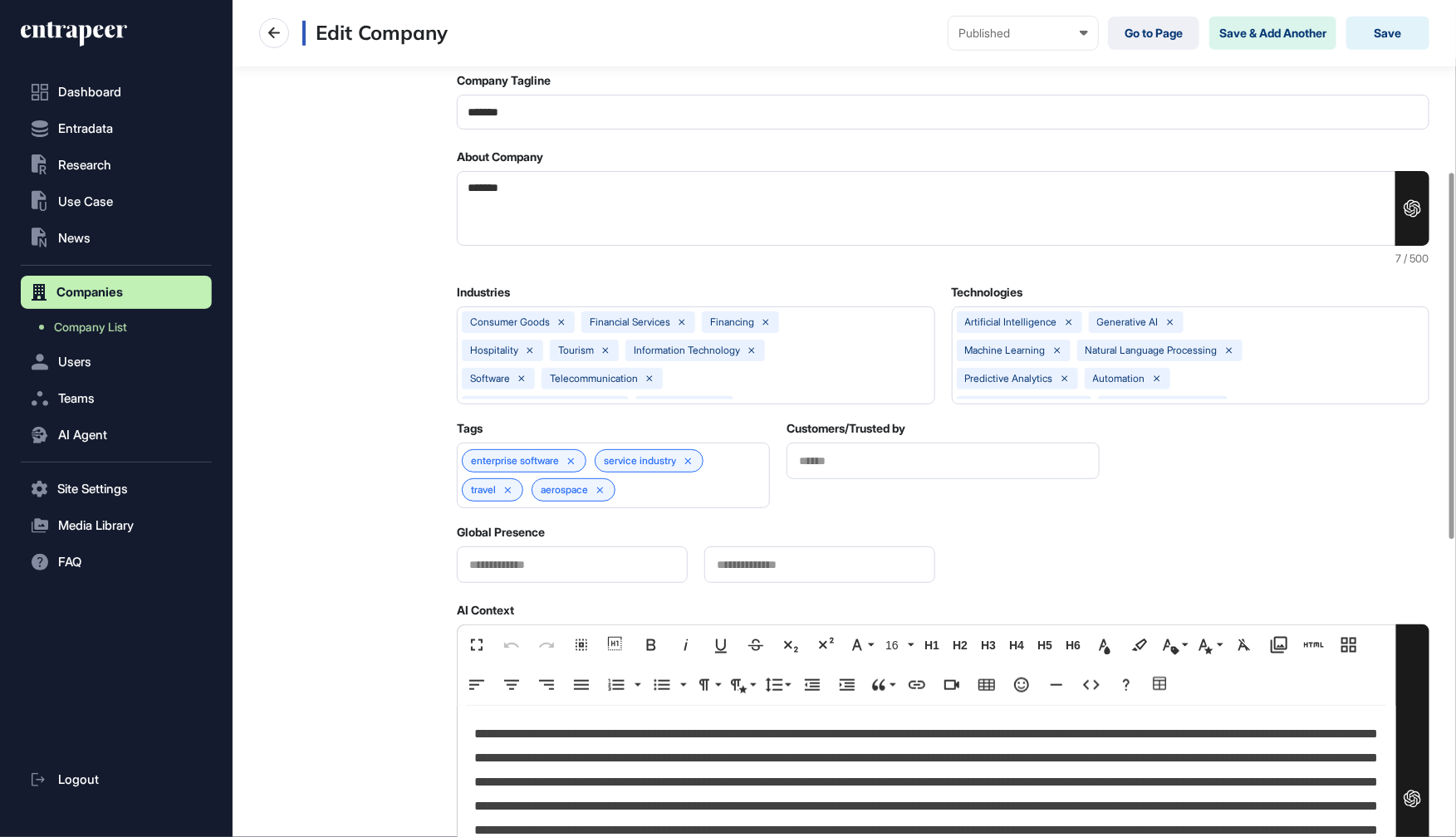
scroll to position [920, 0]
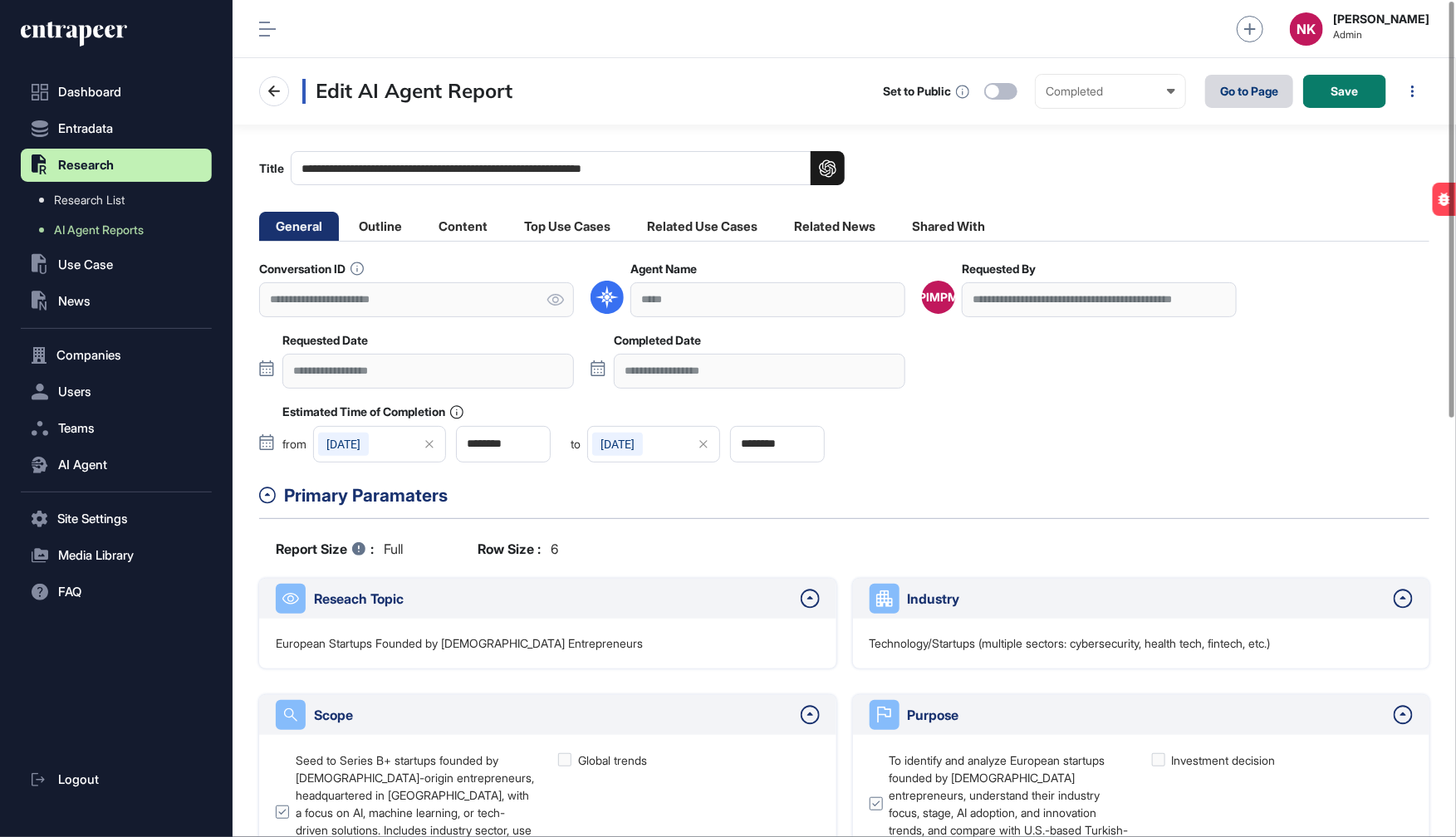
click at [1261, 89] on link "Go to Page" at bounding box center [1249, 91] width 88 height 33
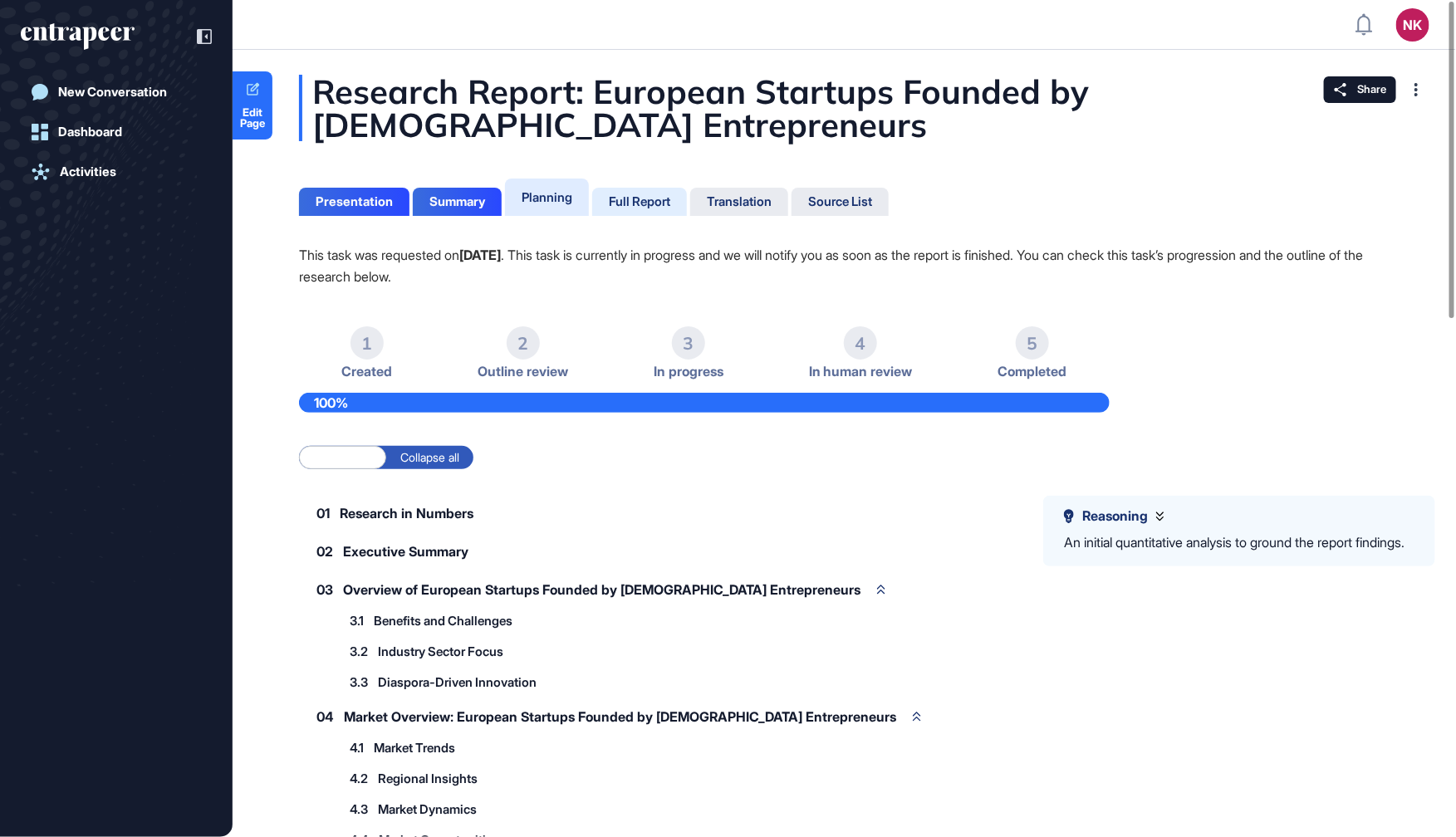
click at [667, 197] on div "Full Report" at bounding box center [640, 202] width 61 height 15
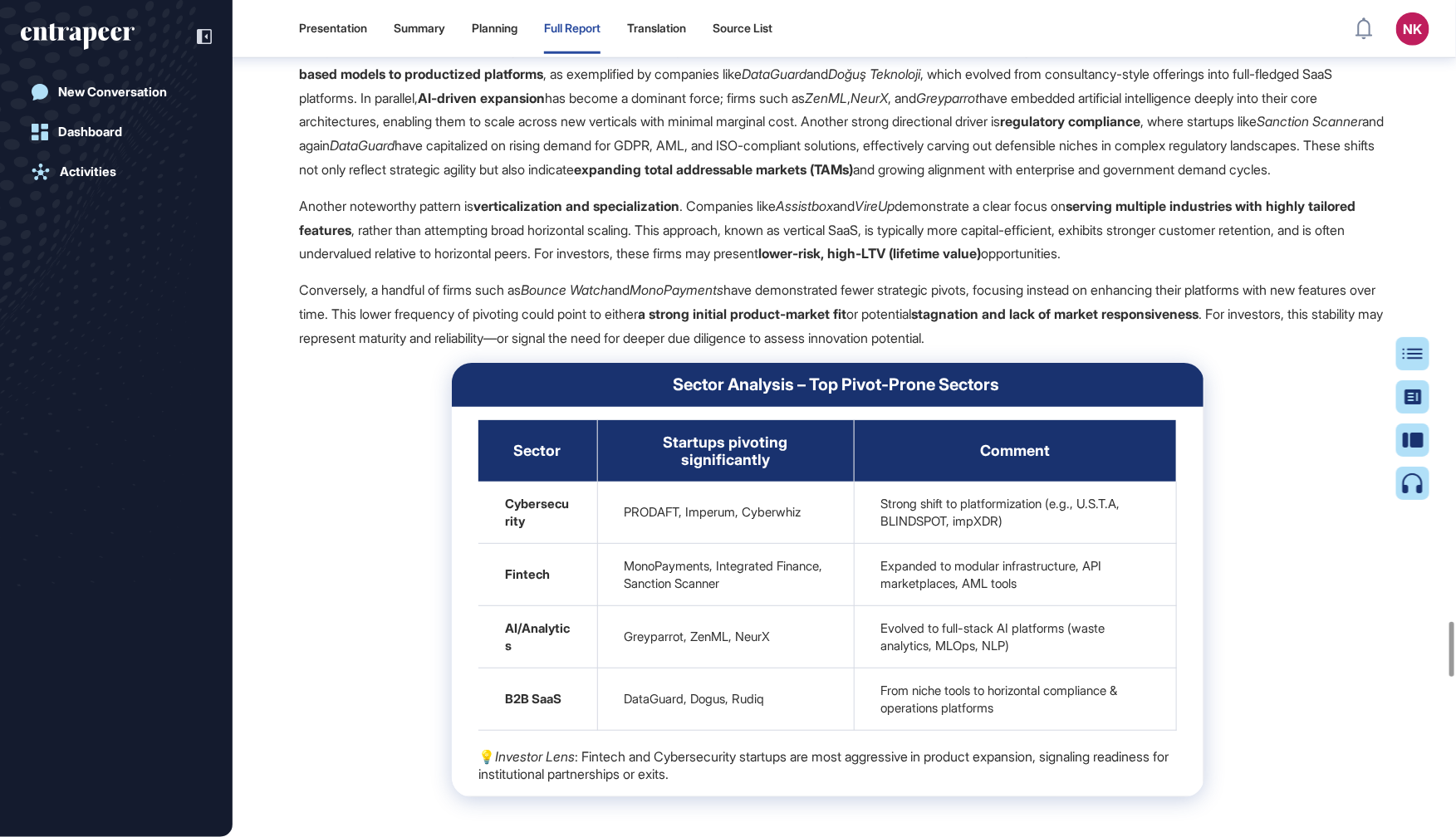
scroll to position [9312, 0]
